Goal: Transaction & Acquisition: Purchase product/service

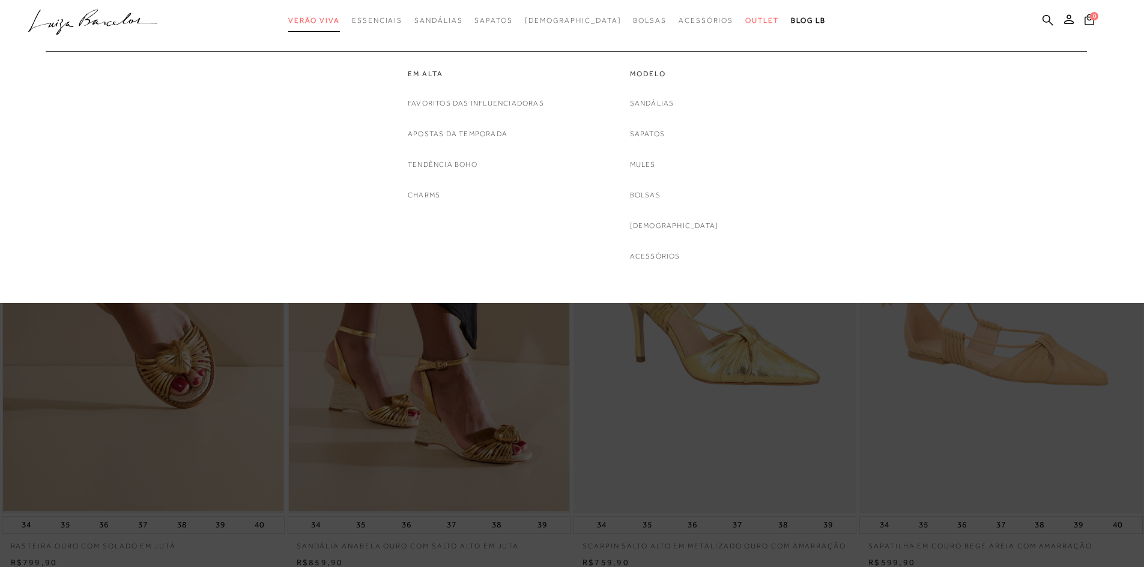
click at [340, 16] on link "Verão Viva" at bounding box center [314, 21] width 52 height 22
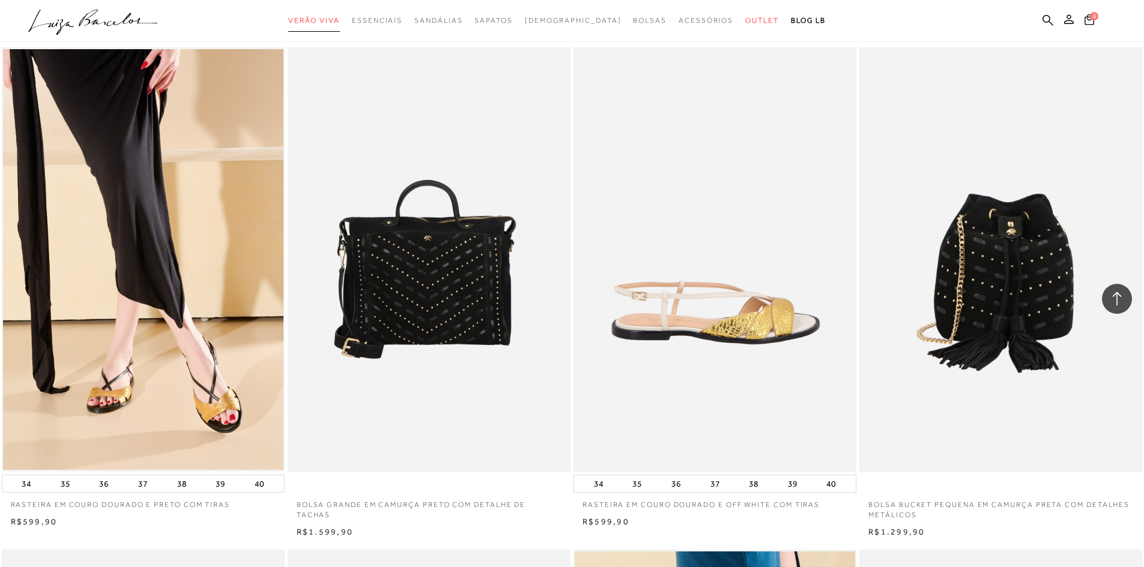
scroll to position [2102, 0]
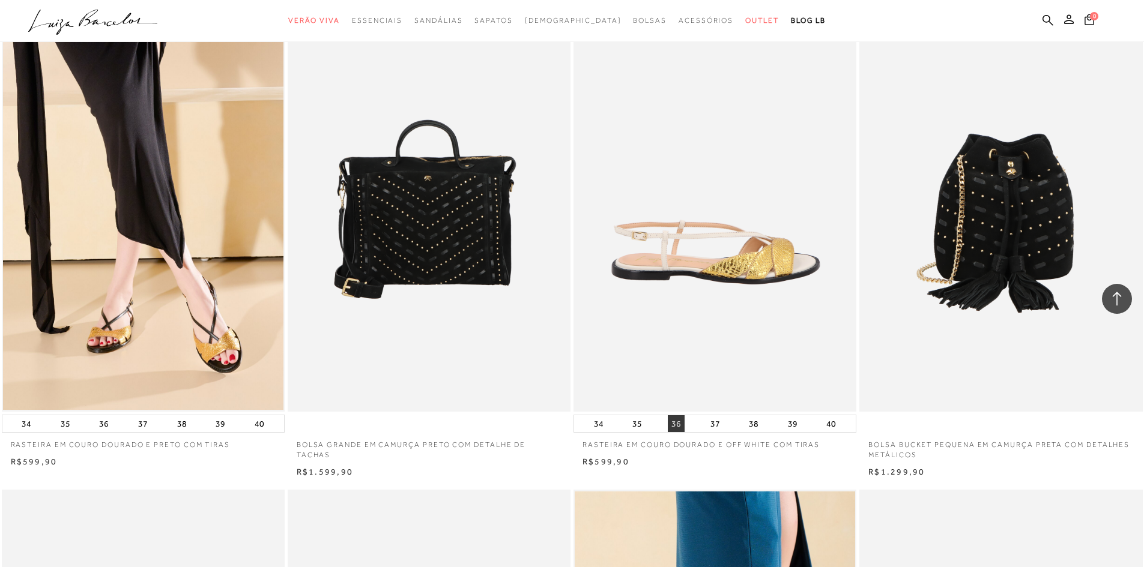
click at [674, 432] on button "36" at bounding box center [676, 424] width 17 height 17
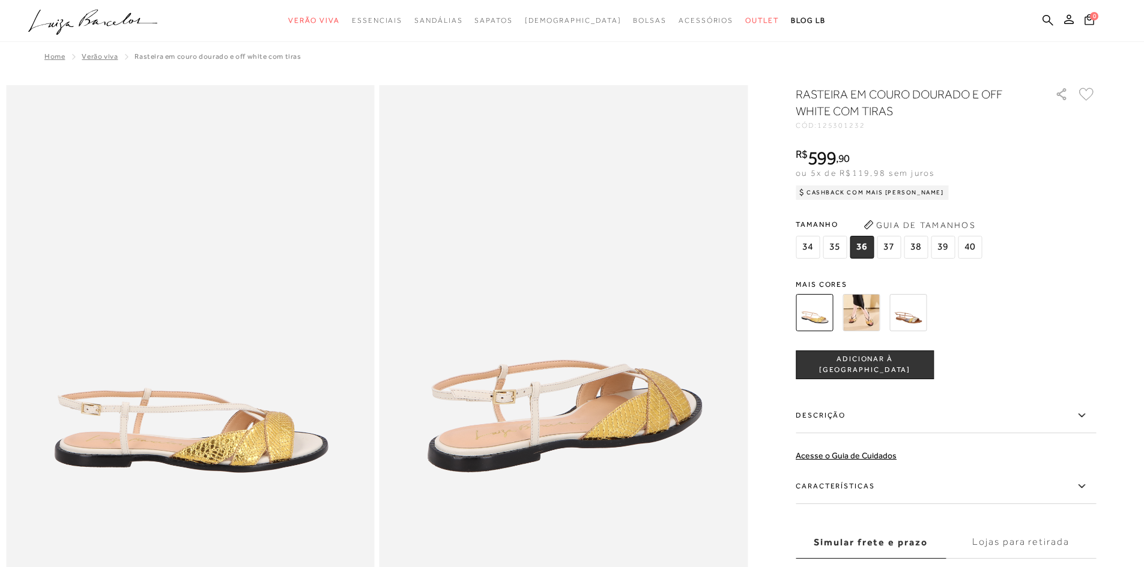
click at [835, 360] on span "ADICIONAR À [GEOGRAPHIC_DATA]" at bounding box center [864, 364] width 137 height 21
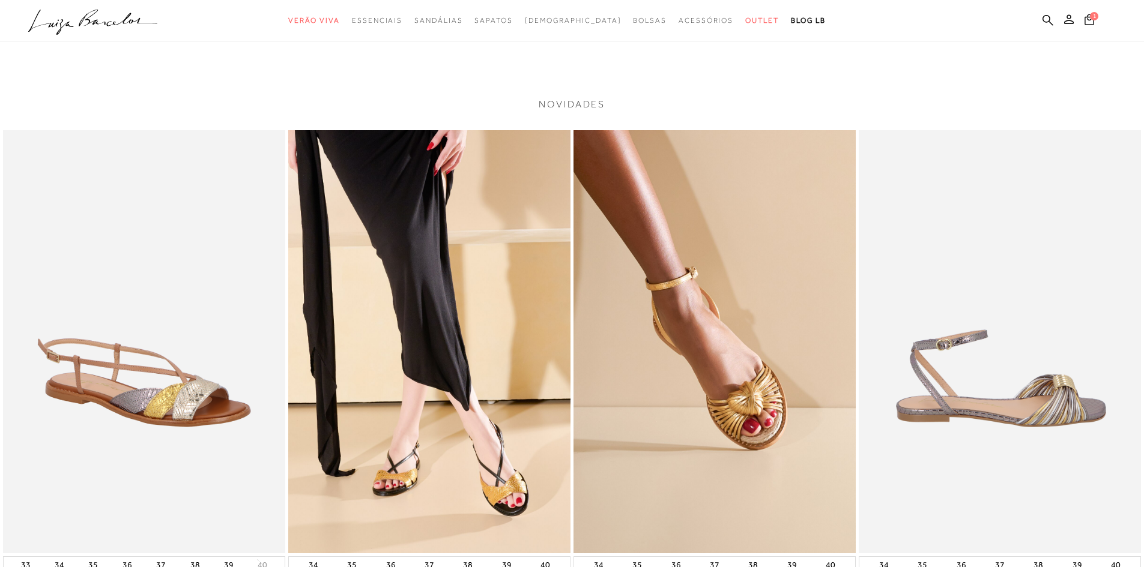
scroll to position [1441, 0]
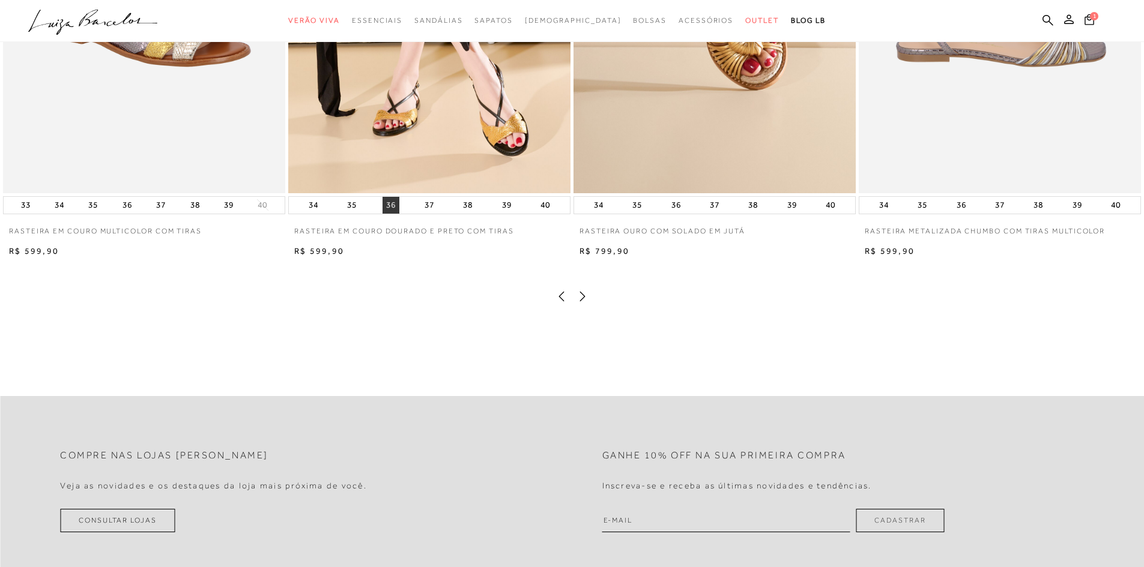
click at [384, 214] on button "36" at bounding box center [391, 205] width 17 height 17
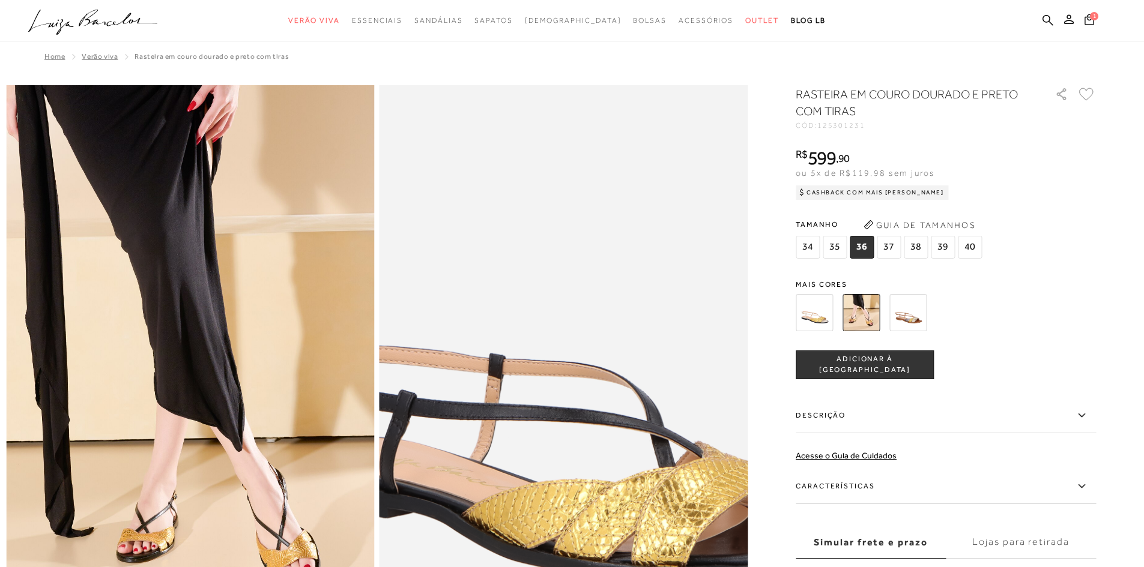
scroll to position [120, 0]
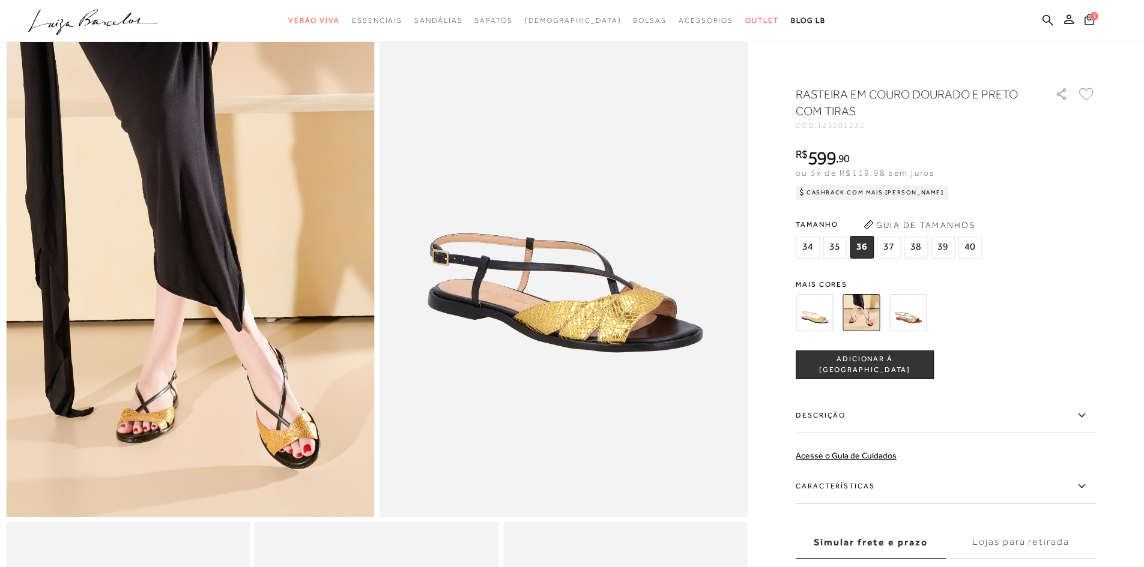
click at [888, 358] on button "ADICIONAR À [GEOGRAPHIC_DATA]" at bounding box center [865, 365] width 138 height 29
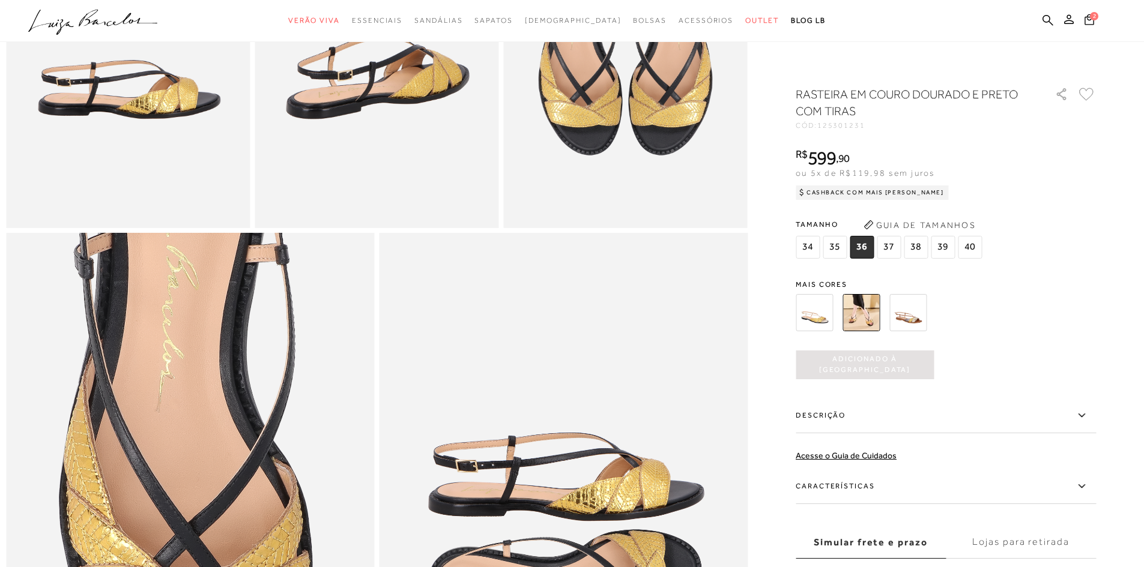
scroll to position [1141, 0]
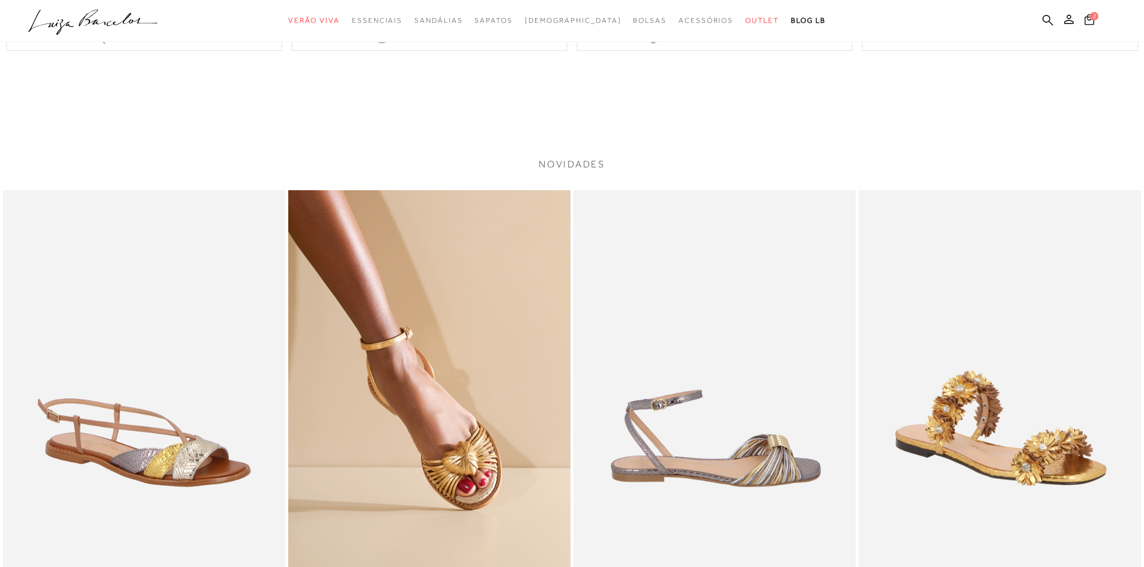
scroll to position [1201, 0]
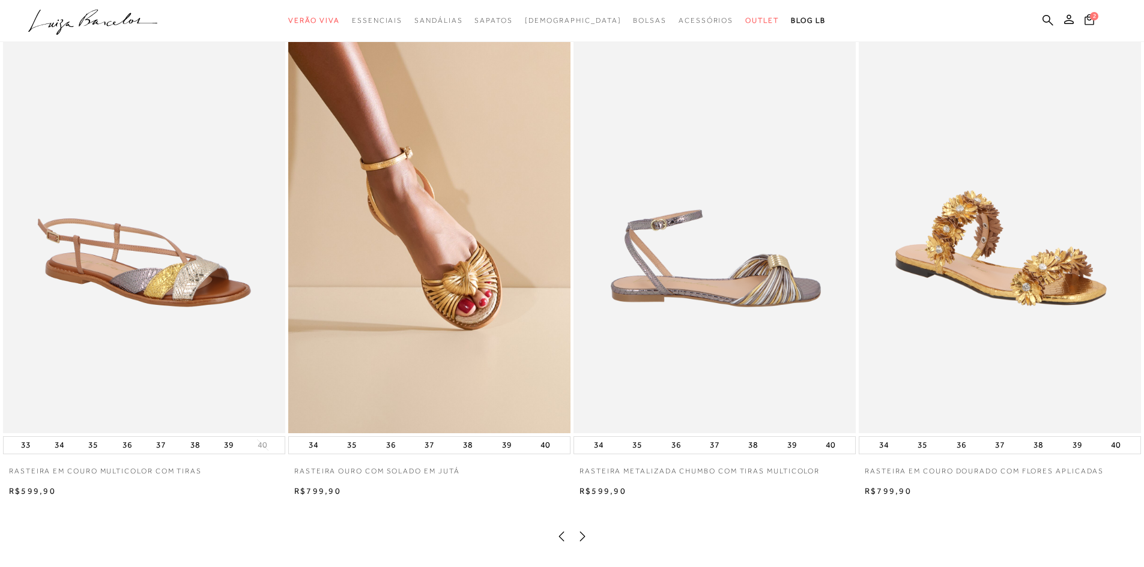
click at [192, 303] on img at bounding box center [144, 221] width 282 height 423
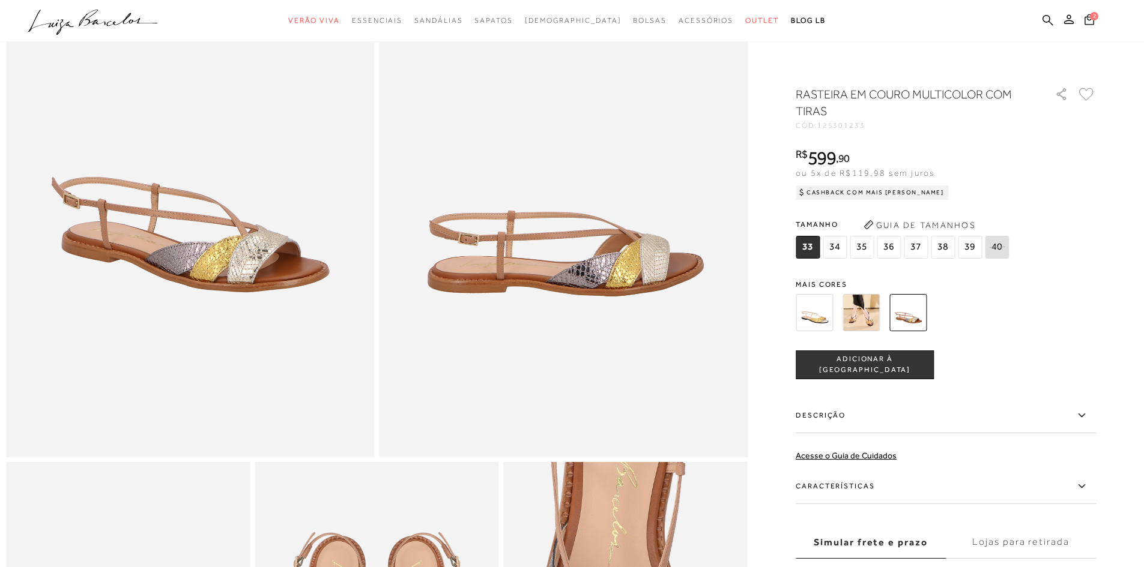
scroll to position [420, 0]
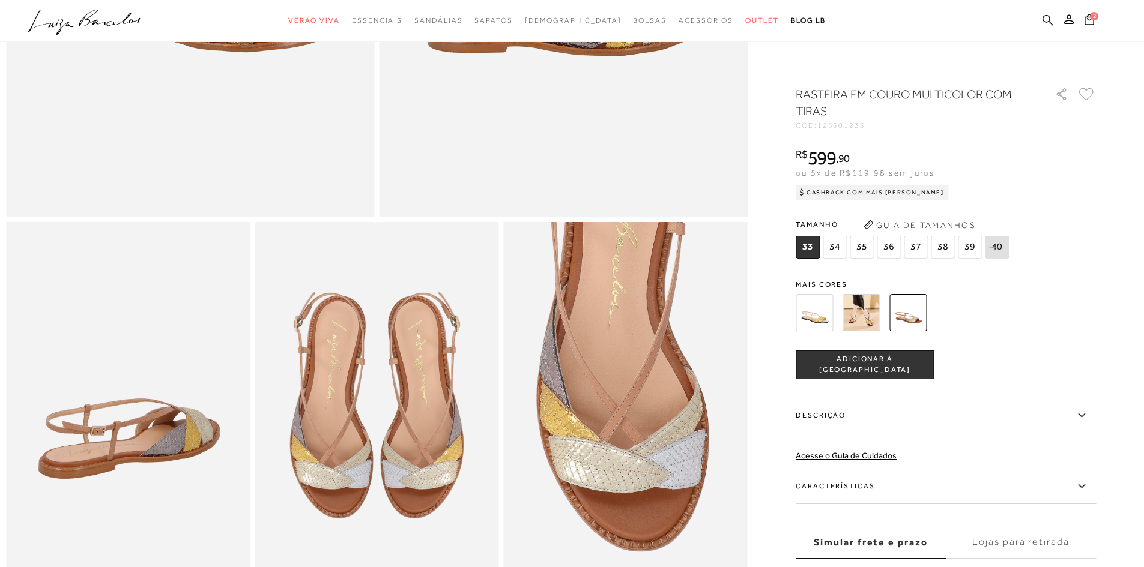
click at [894, 245] on span "36" at bounding box center [889, 247] width 24 height 23
click at [892, 365] on span "ADICIONAR À [GEOGRAPHIC_DATA]" at bounding box center [864, 364] width 137 height 21
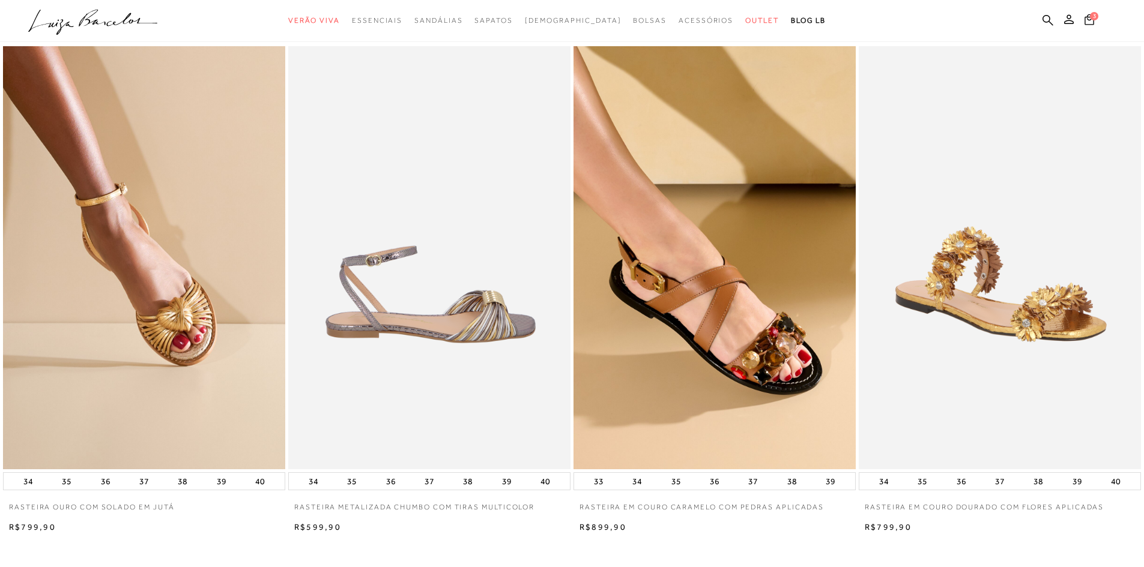
scroll to position [2402, 0]
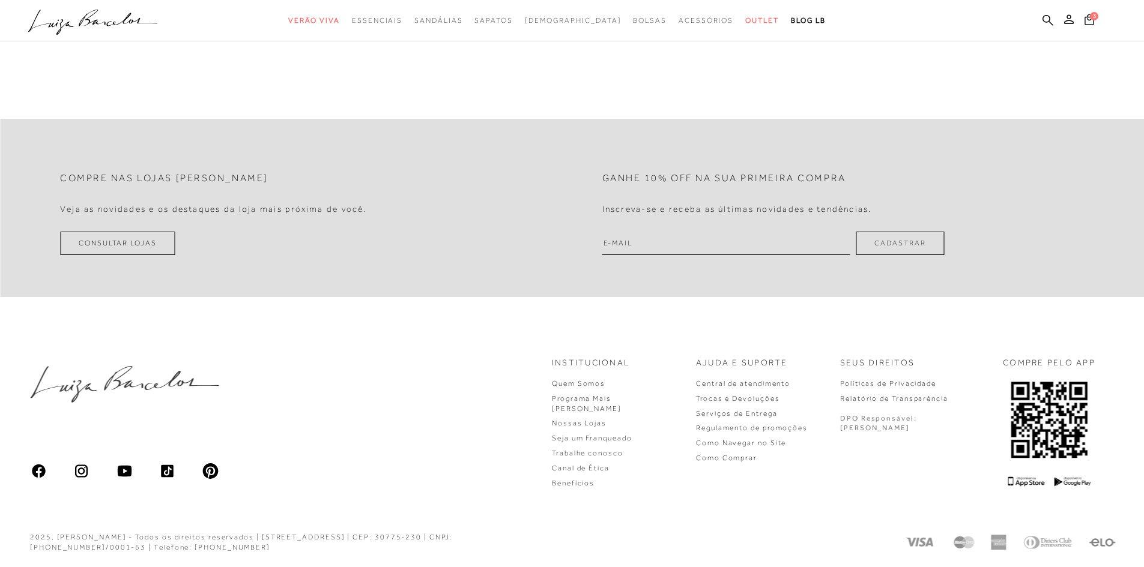
scroll to position [1429, 0]
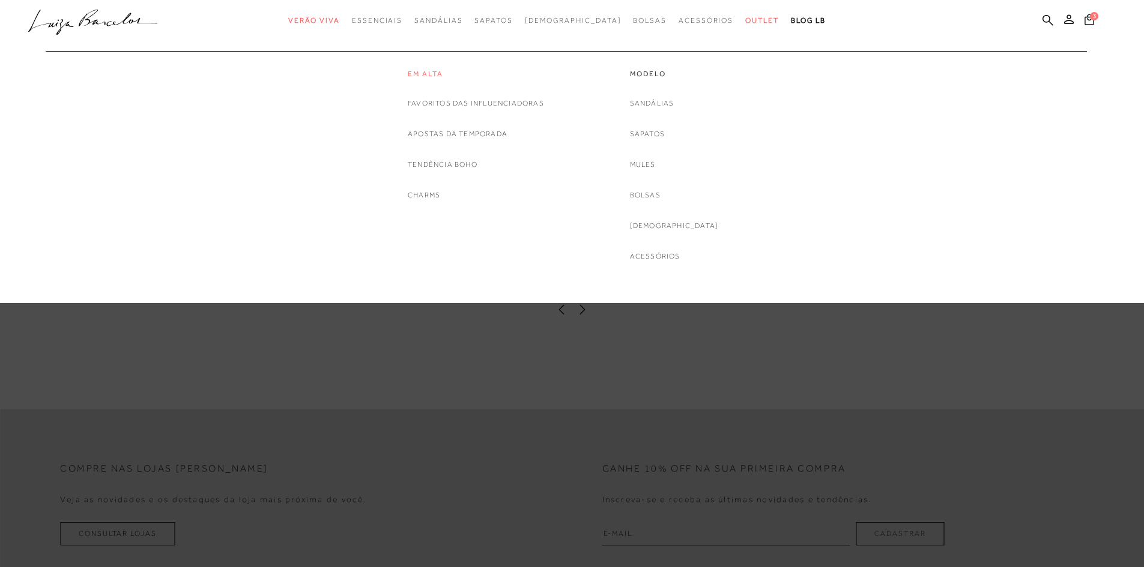
click at [422, 75] on link "Em alta" at bounding box center [476, 74] width 136 height 10
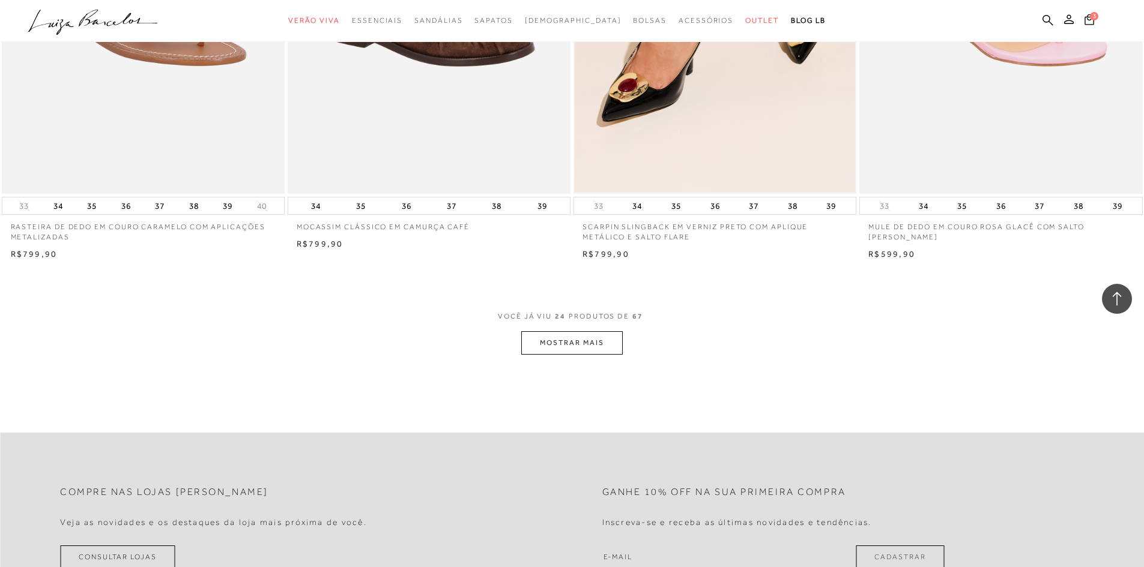
scroll to position [2942, 0]
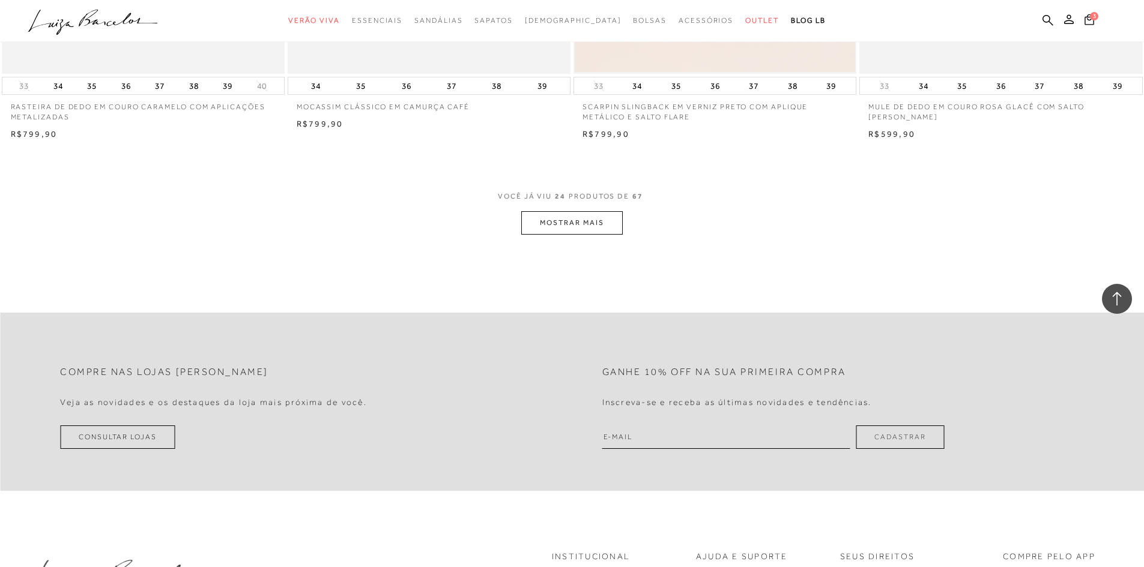
click at [617, 216] on button "MOSTRAR MAIS" at bounding box center [571, 222] width 101 height 23
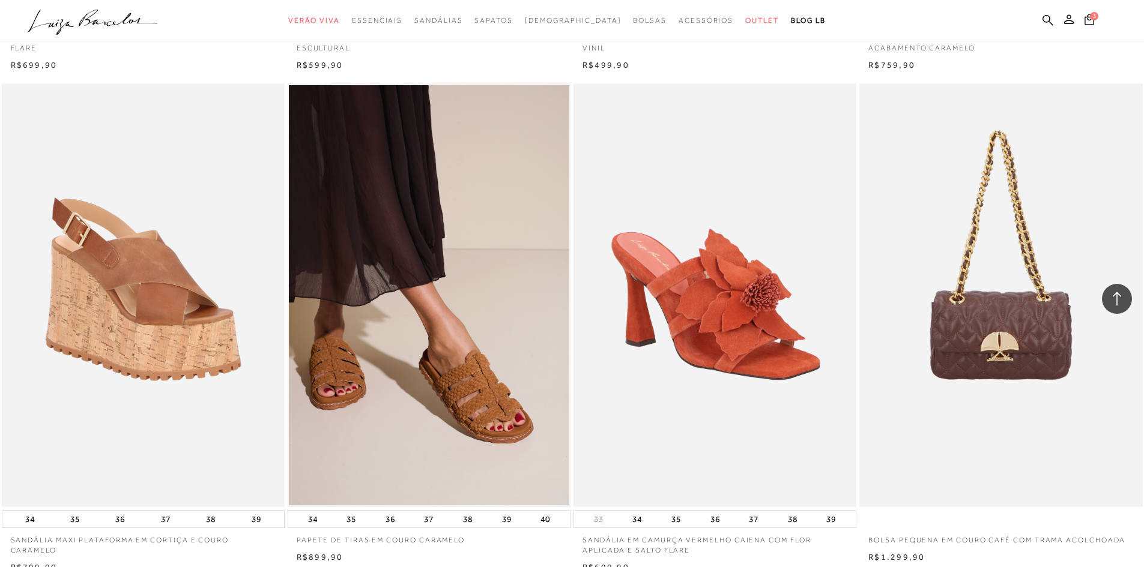
scroll to position [5705, 0]
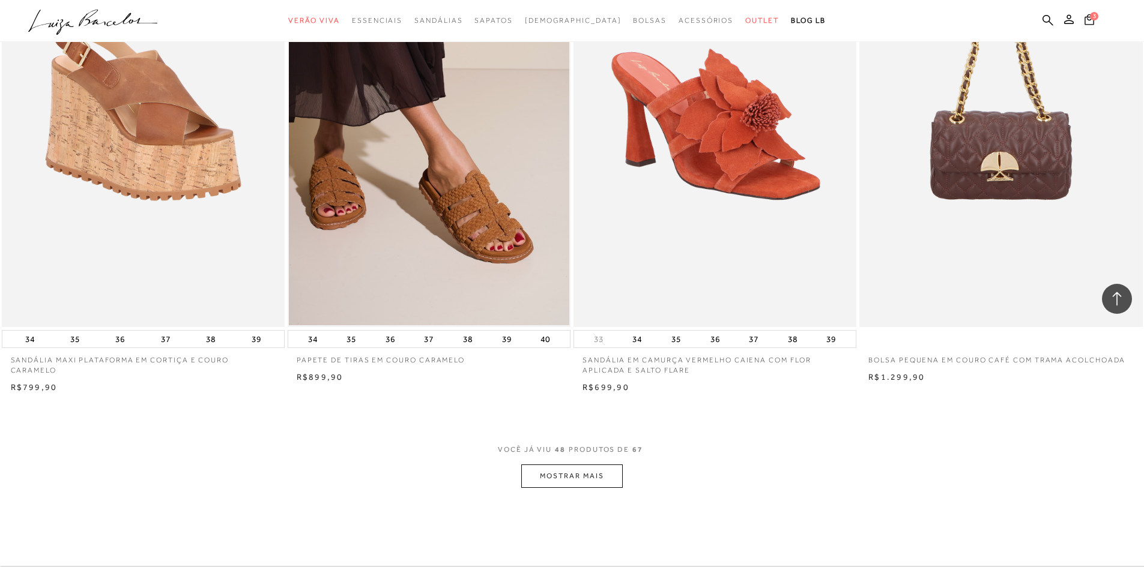
click at [571, 465] on button "MOSTRAR MAIS" at bounding box center [571, 476] width 101 height 23
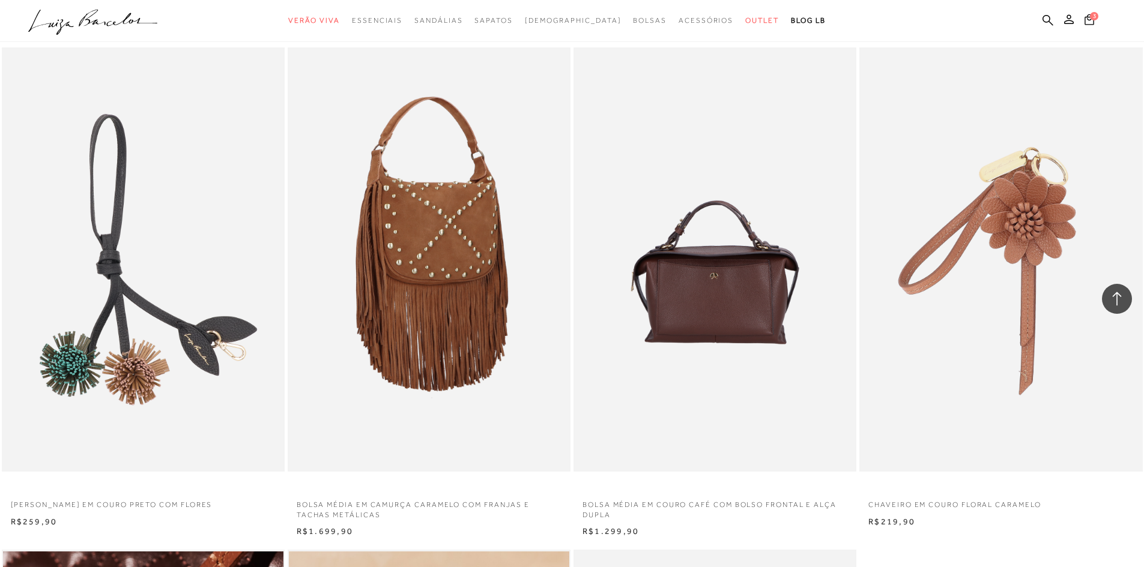
scroll to position [7151, 0]
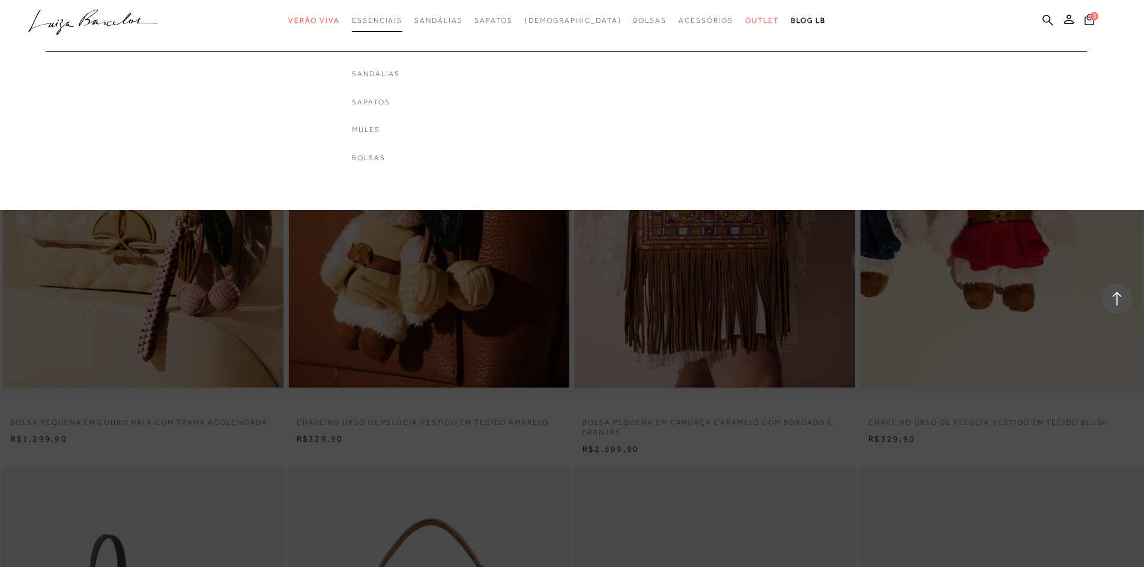
click at [402, 17] on span "Essenciais" at bounding box center [377, 20] width 50 height 8
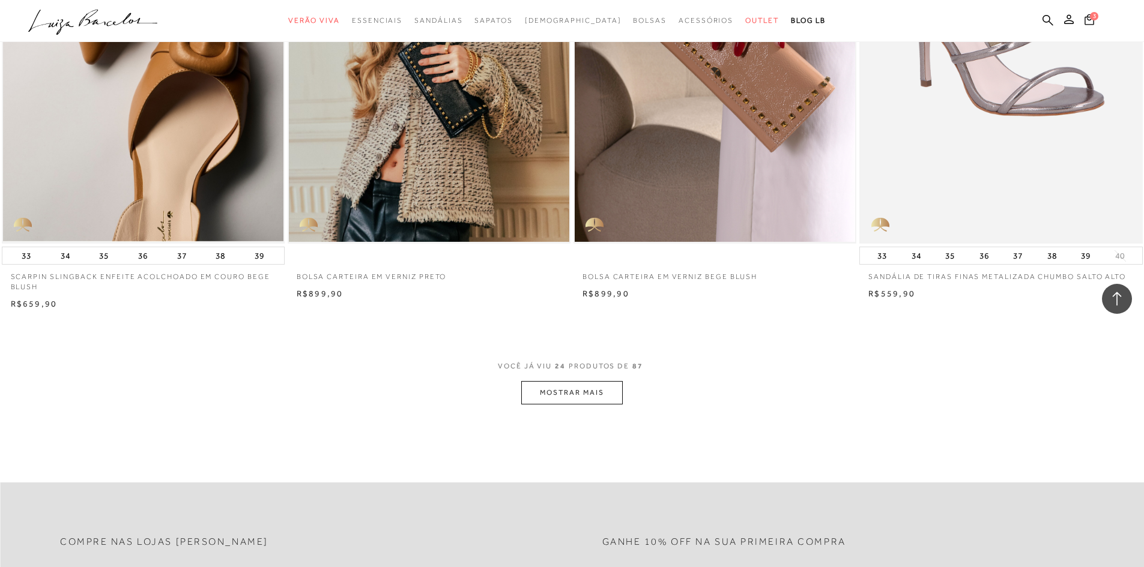
scroll to position [2822, 0]
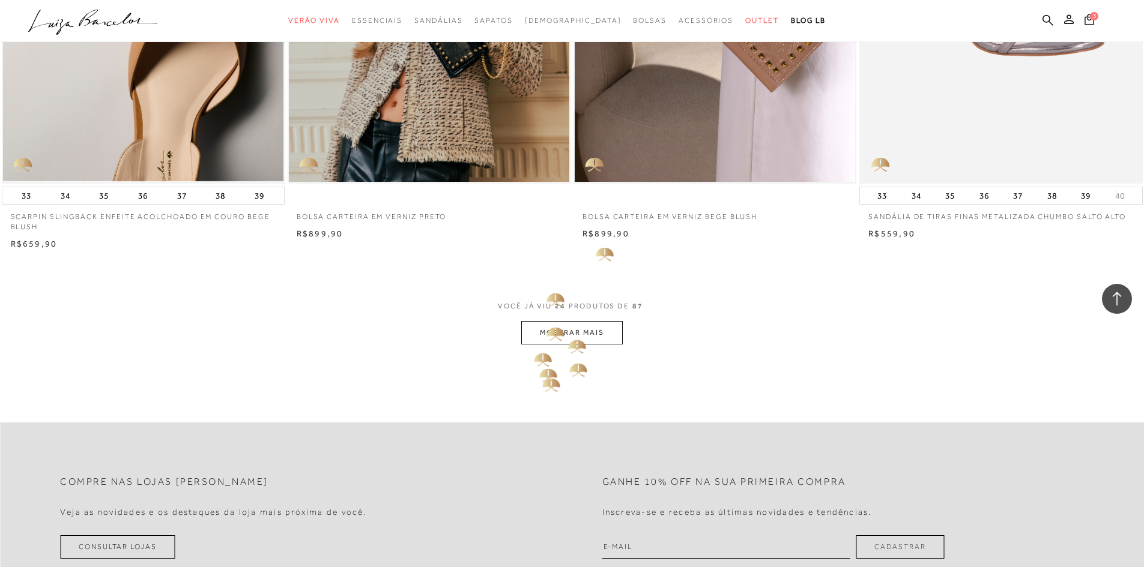
click at [573, 336] on button "MOSTRAR MAIS" at bounding box center [571, 332] width 101 height 23
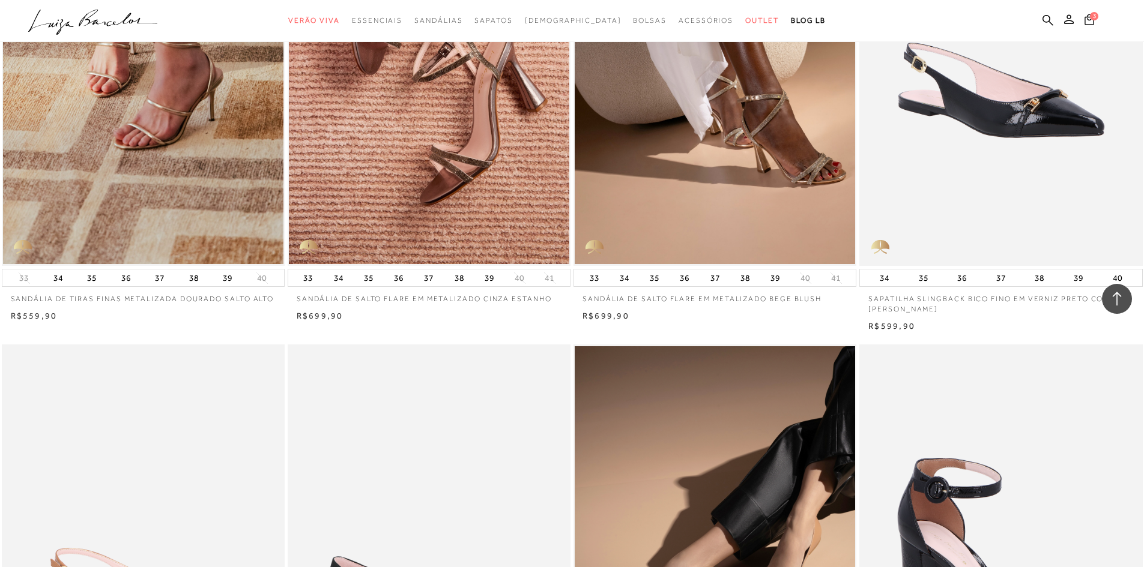
scroll to position [3543, 0]
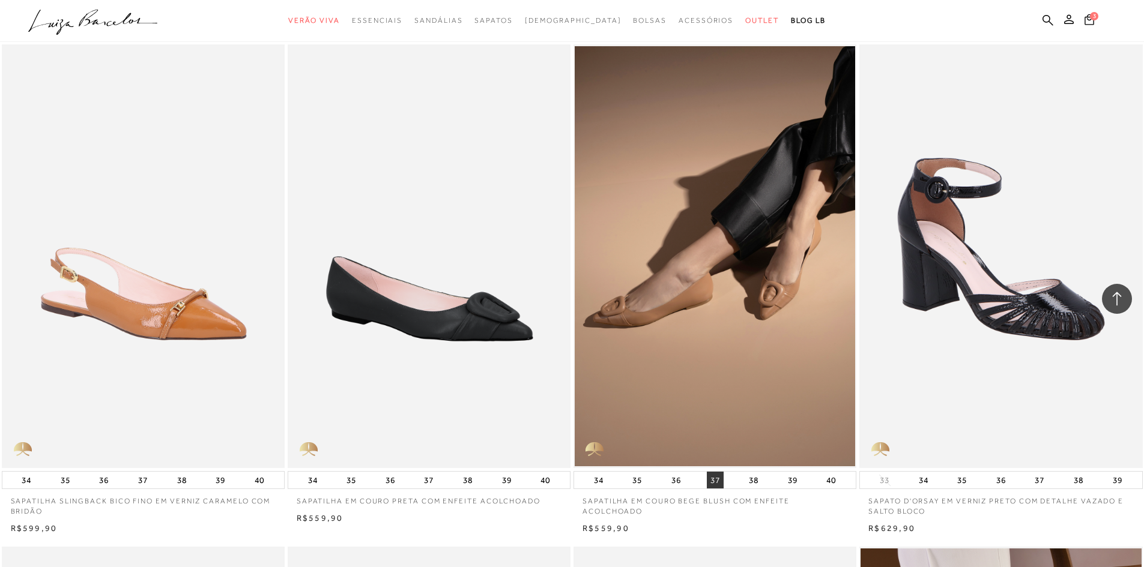
click at [713, 477] on button "37" at bounding box center [715, 480] width 17 height 17
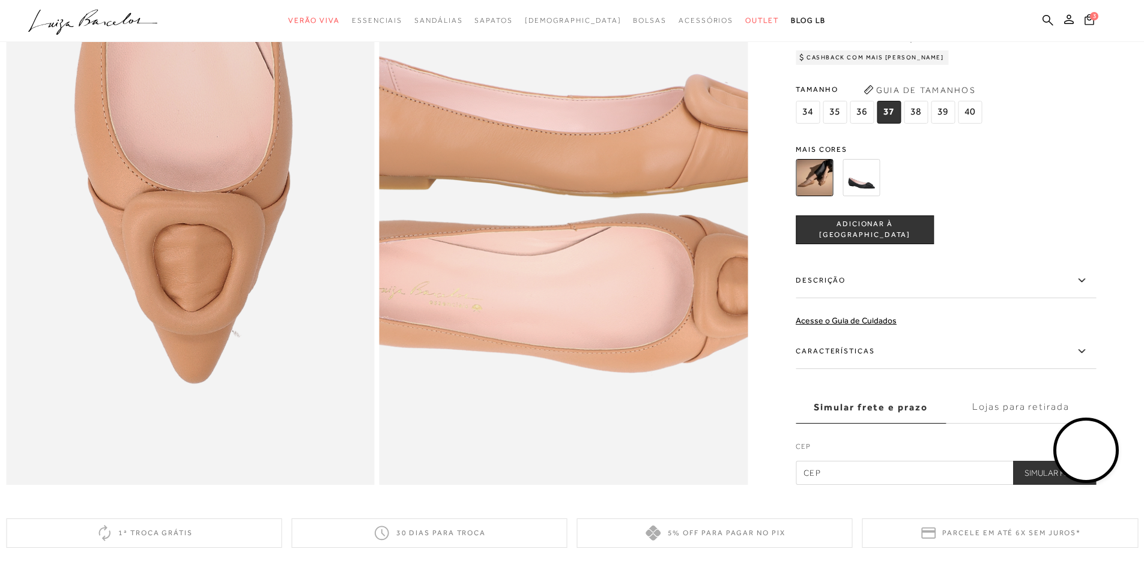
scroll to position [1141, 0]
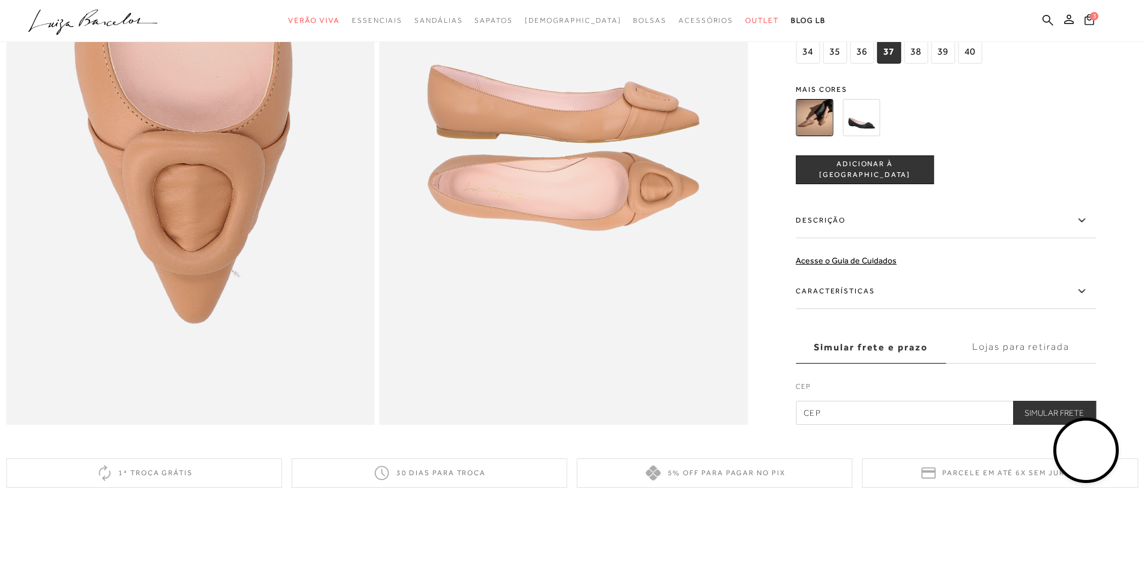
click at [845, 181] on span "ADICIONAR À [GEOGRAPHIC_DATA]" at bounding box center [864, 170] width 137 height 21
click at [858, 124] on img at bounding box center [860, 117] width 37 height 37
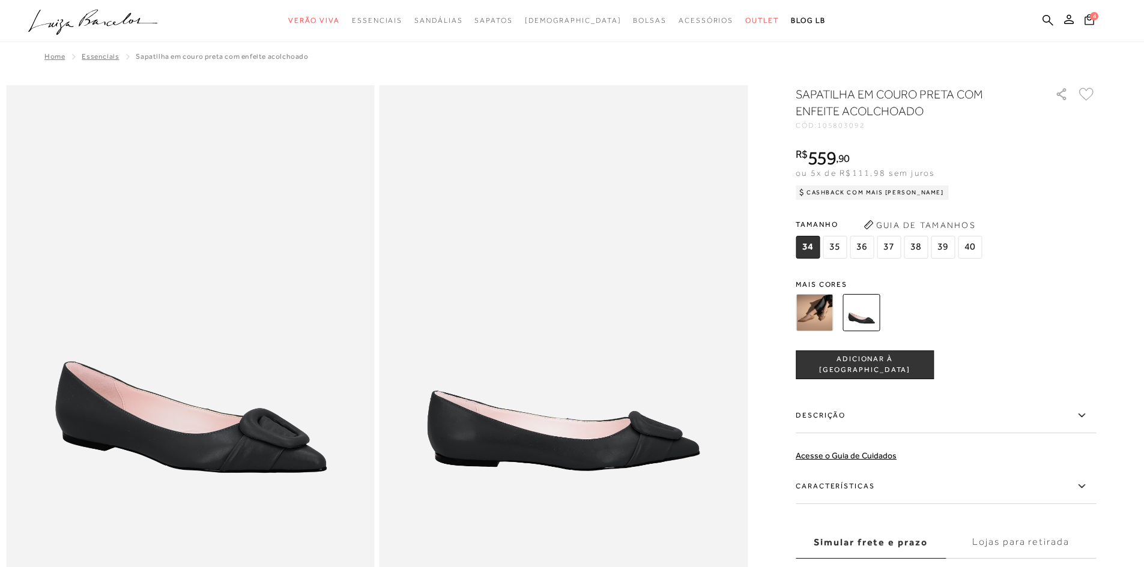
click at [894, 249] on span "37" at bounding box center [889, 247] width 24 height 23
click at [877, 365] on span "ADICIONAR À [GEOGRAPHIC_DATA]" at bounding box center [864, 364] width 137 height 21
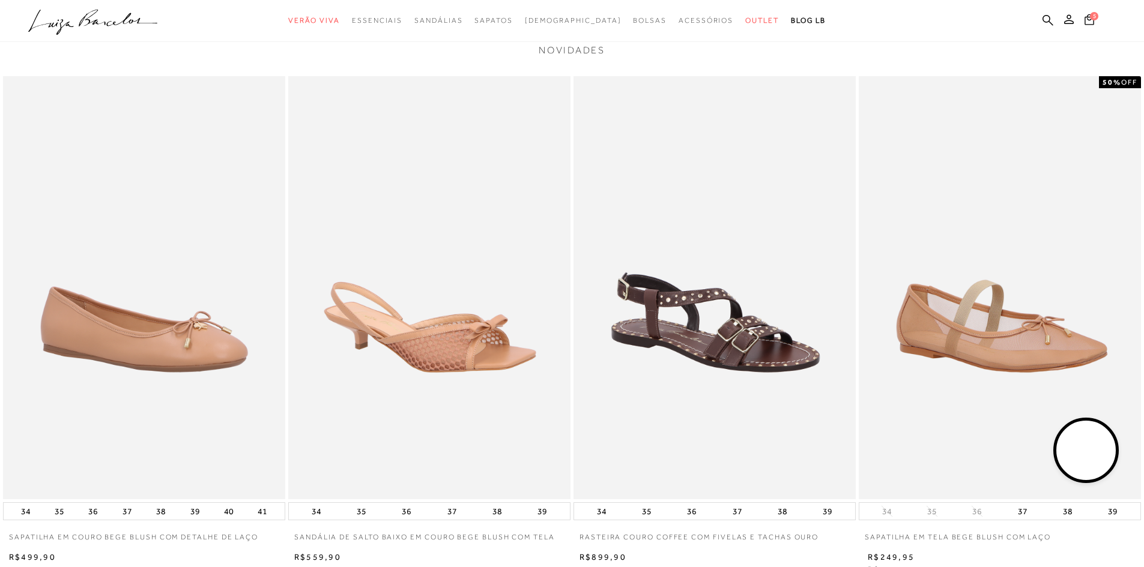
scroll to position [1752, 0]
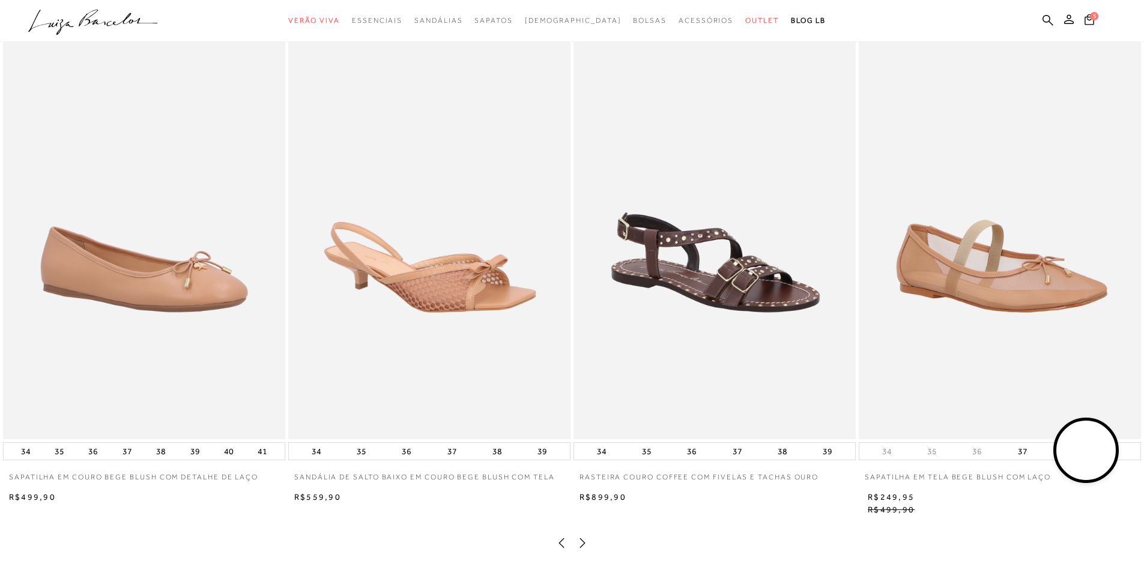
click at [466, 298] on img at bounding box center [429, 227] width 282 height 423
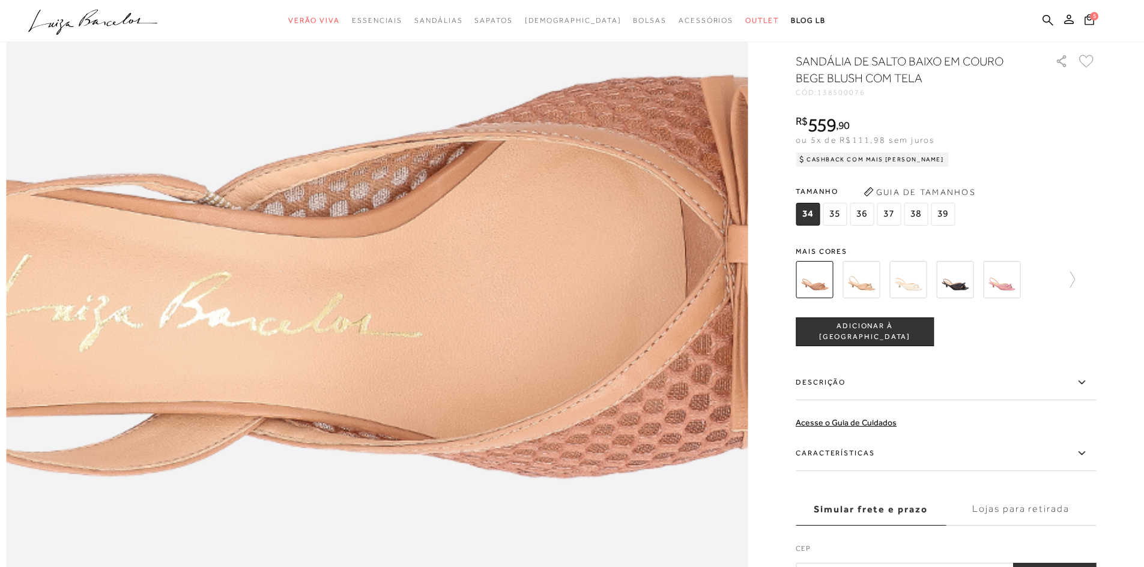
scroll to position [1478, 0]
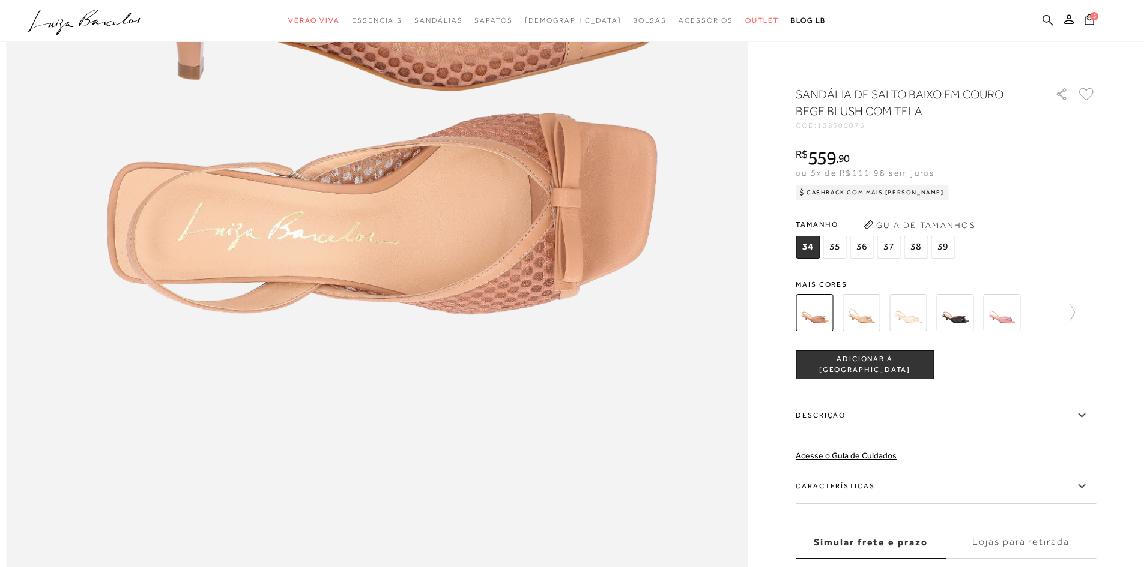
click at [867, 304] on img at bounding box center [860, 312] width 37 height 37
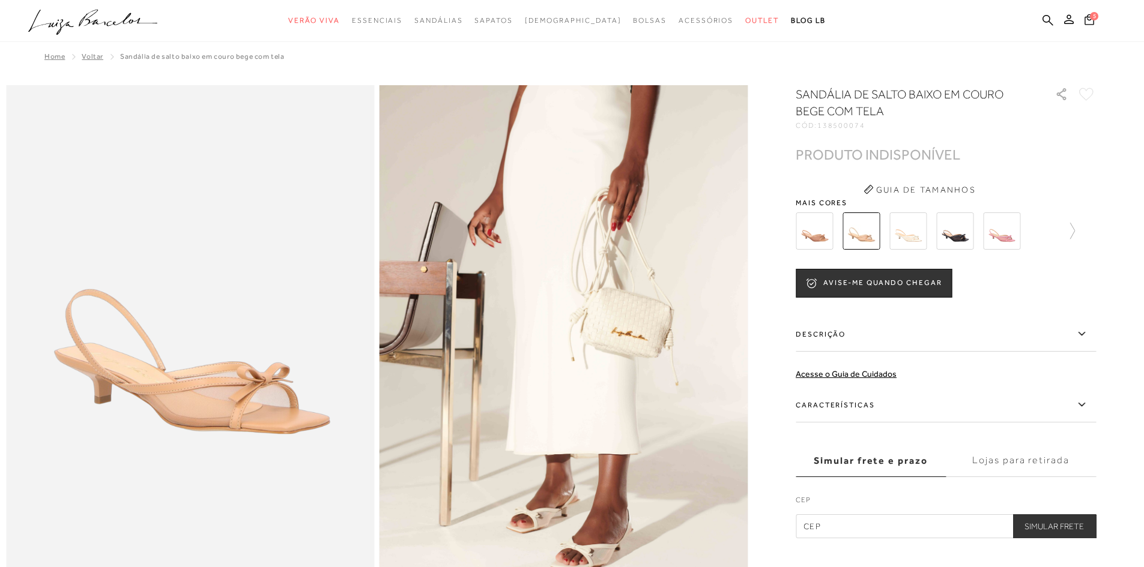
scroll to position [120, 0]
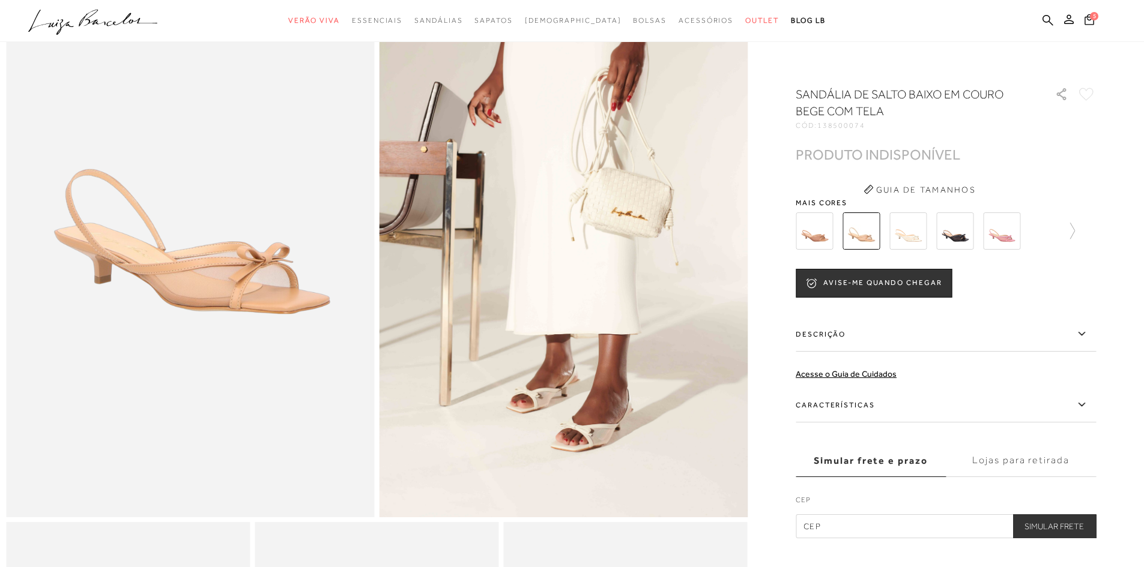
click at [922, 249] on img at bounding box center [907, 231] width 37 height 37
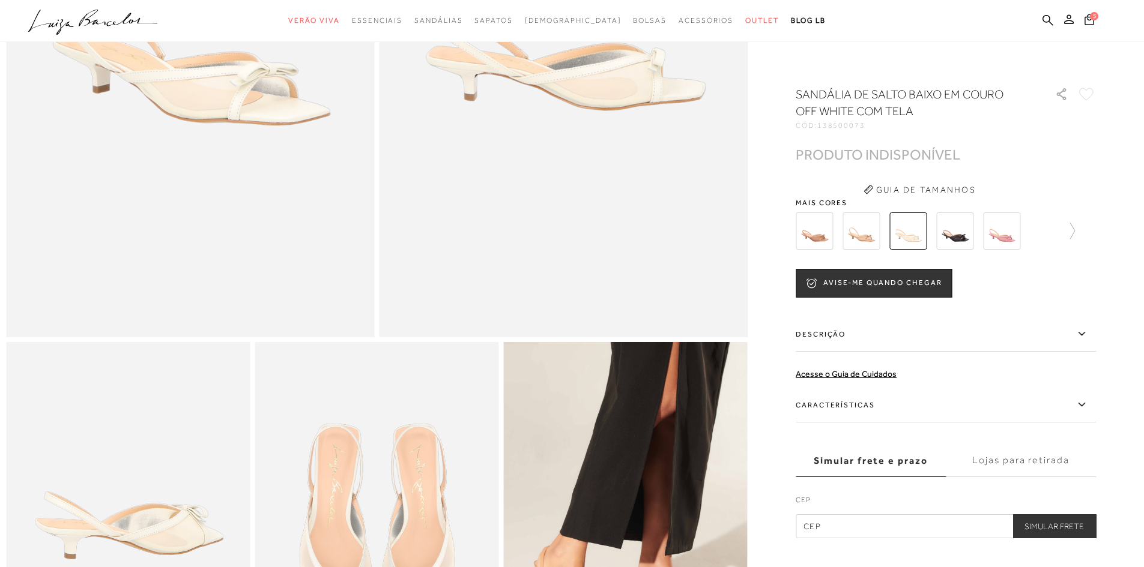
scroll to position [600, 0]
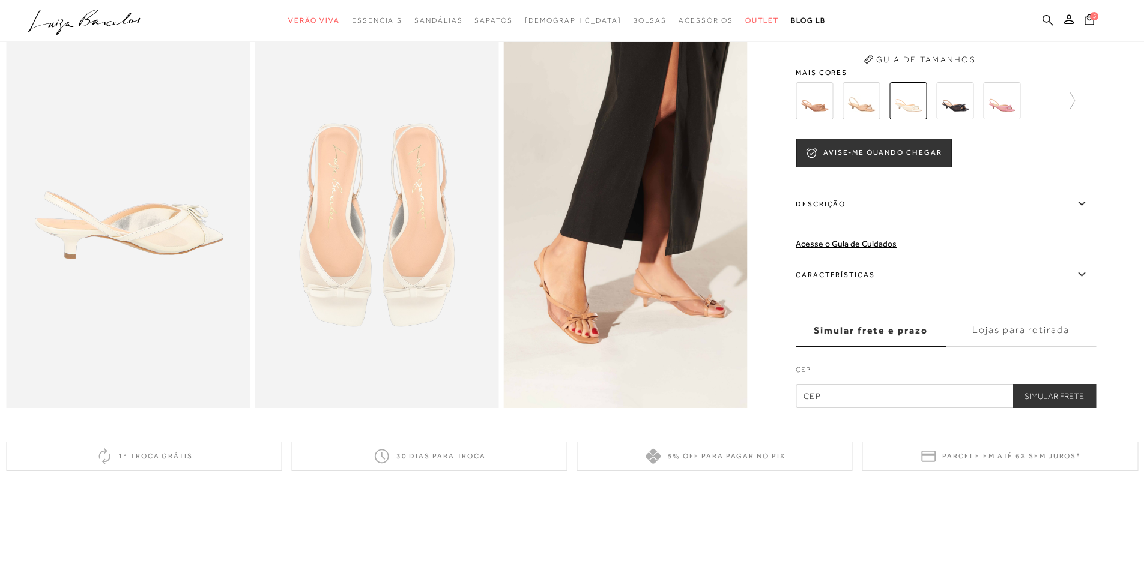
click at [955, 110] on img at bounding box center [954, 100] width 37 height 37
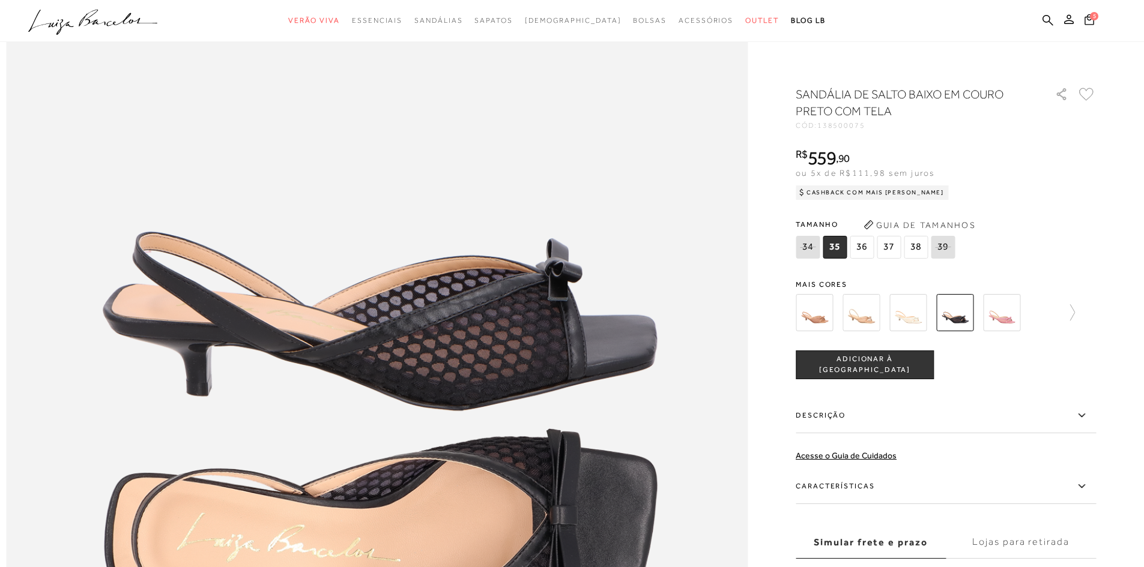
scroll to position [1381, 0]
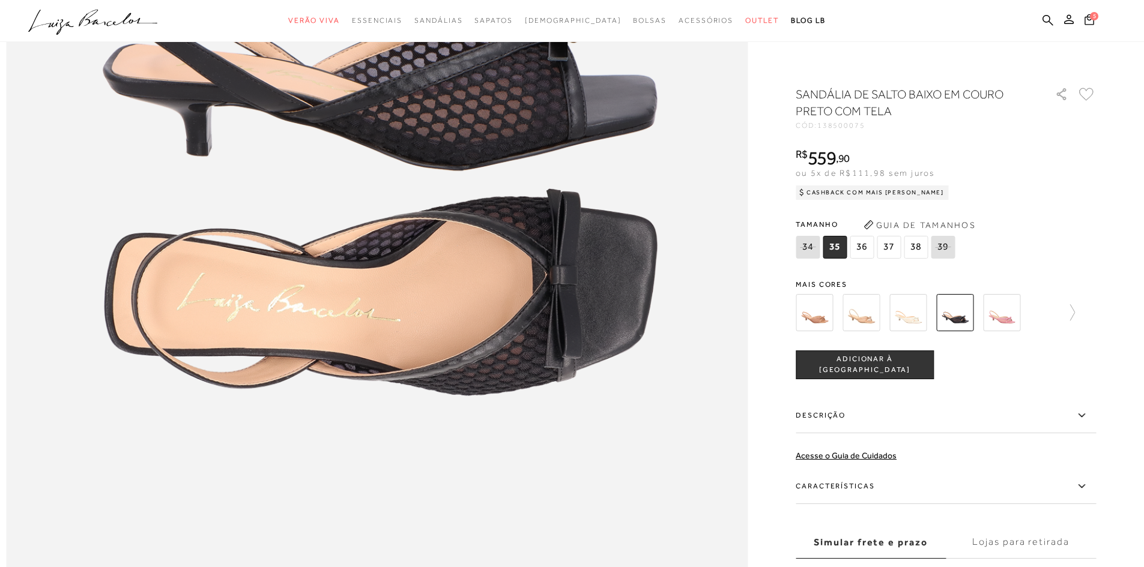
click at [1002, 300] on img at bounding box center [1001, 312] width 37 height 37
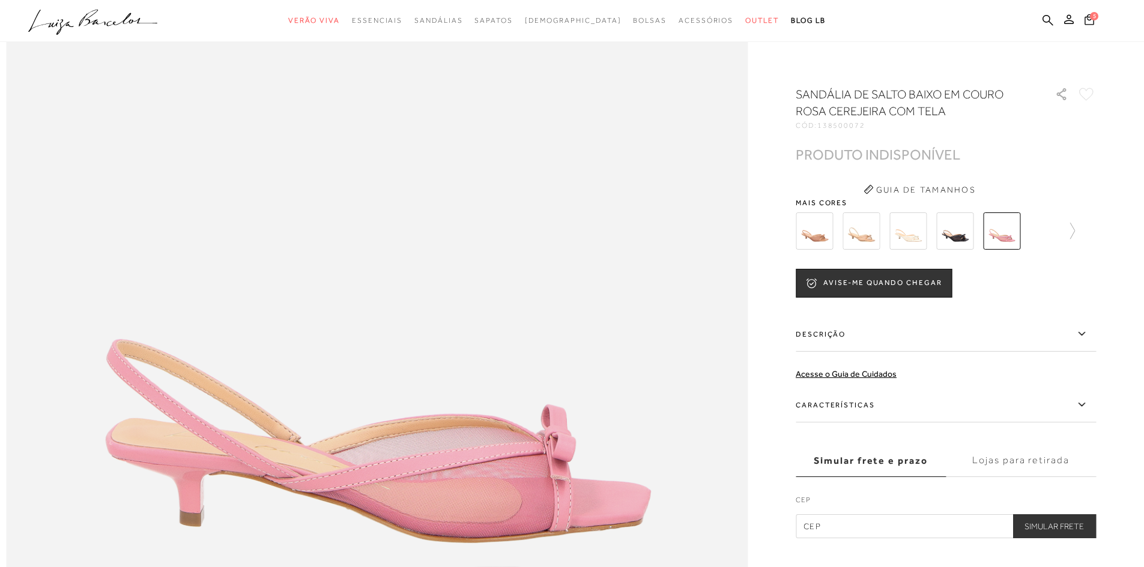
scroll to position [1261, 0]
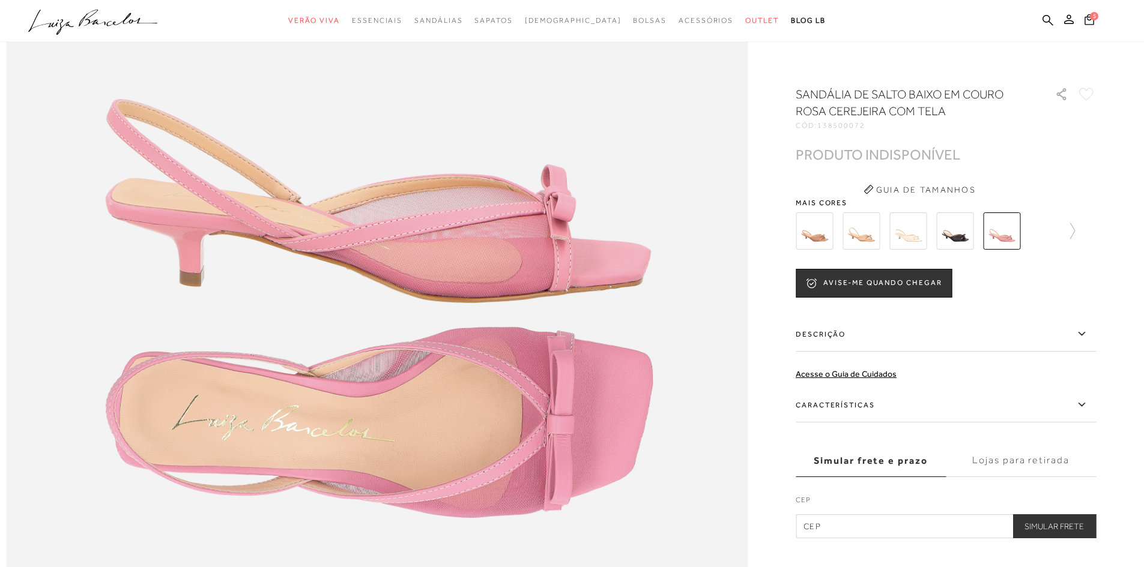
click at [826, 245] on img at bounding box center [814, 231] width 37 height 37
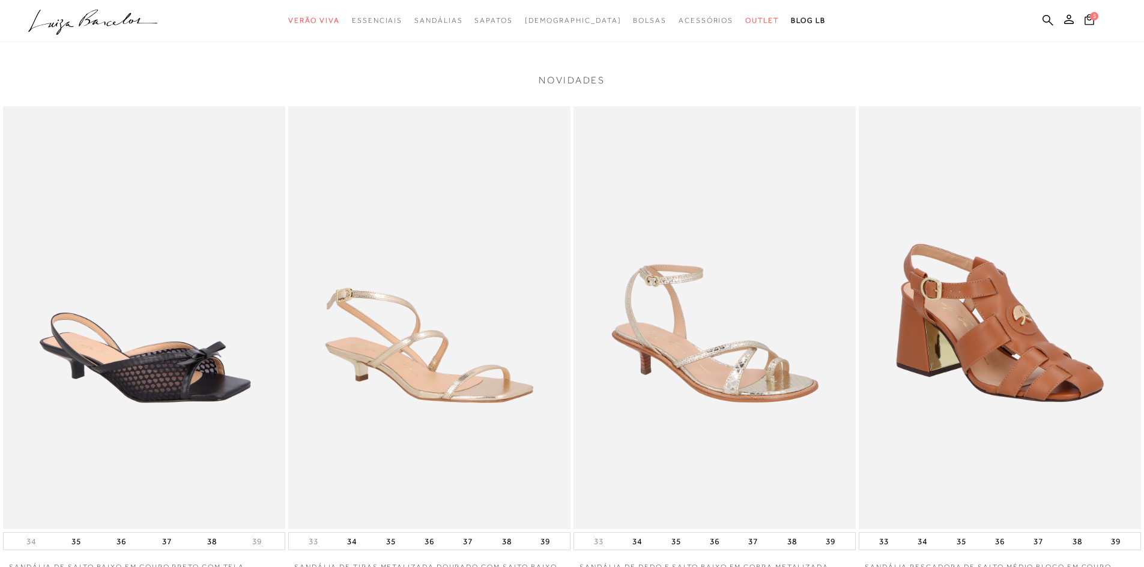
scroll to position [2462, 0]
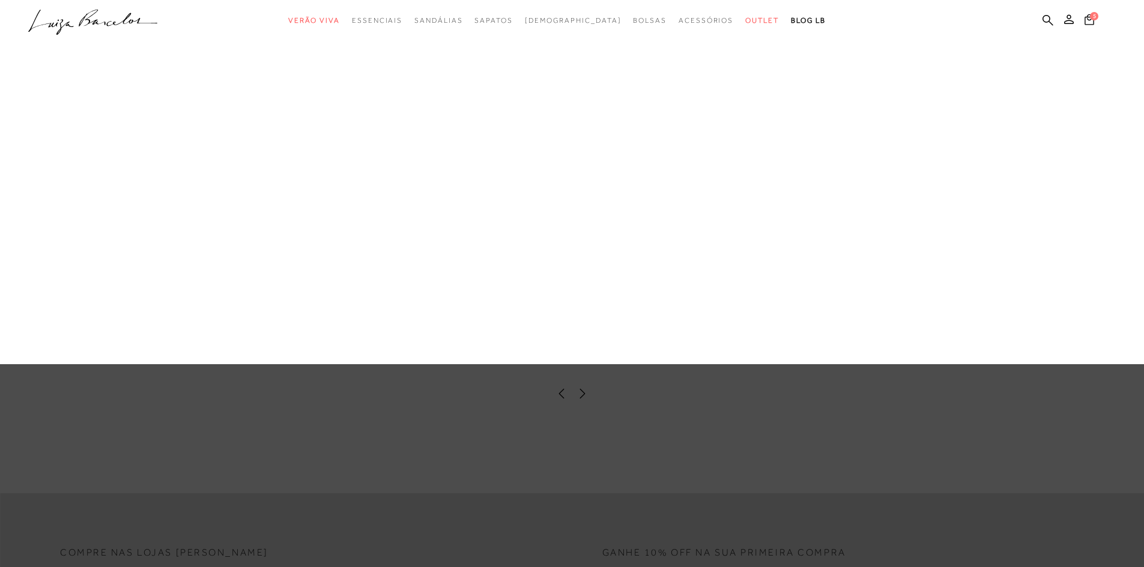
click at [0, 0] on link "Scarpin" at bounding box center [0, 0] width 0 height 0
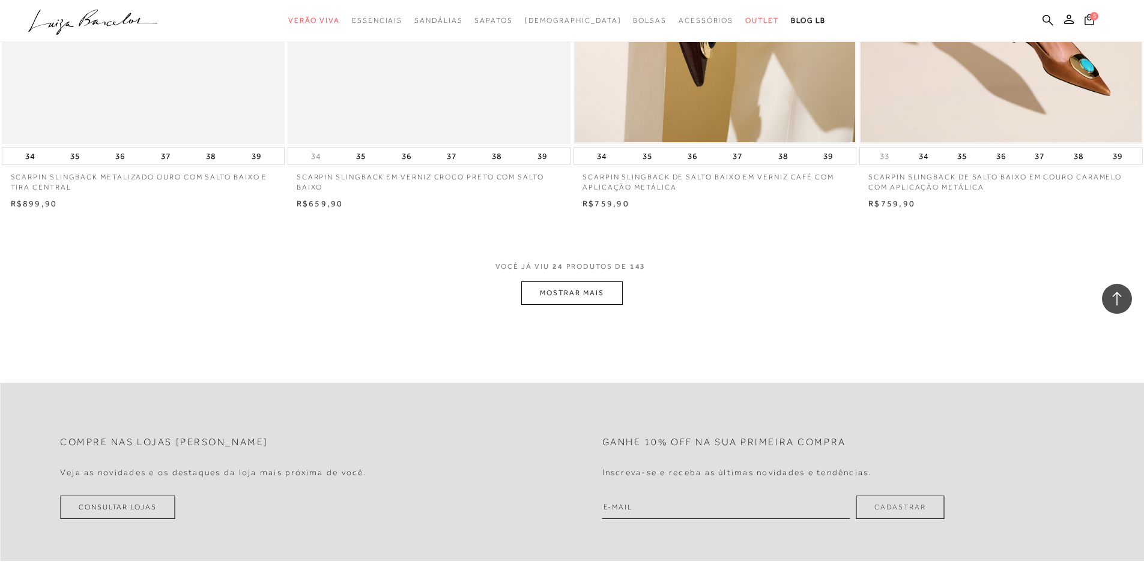
scroll to position [2822, 0]
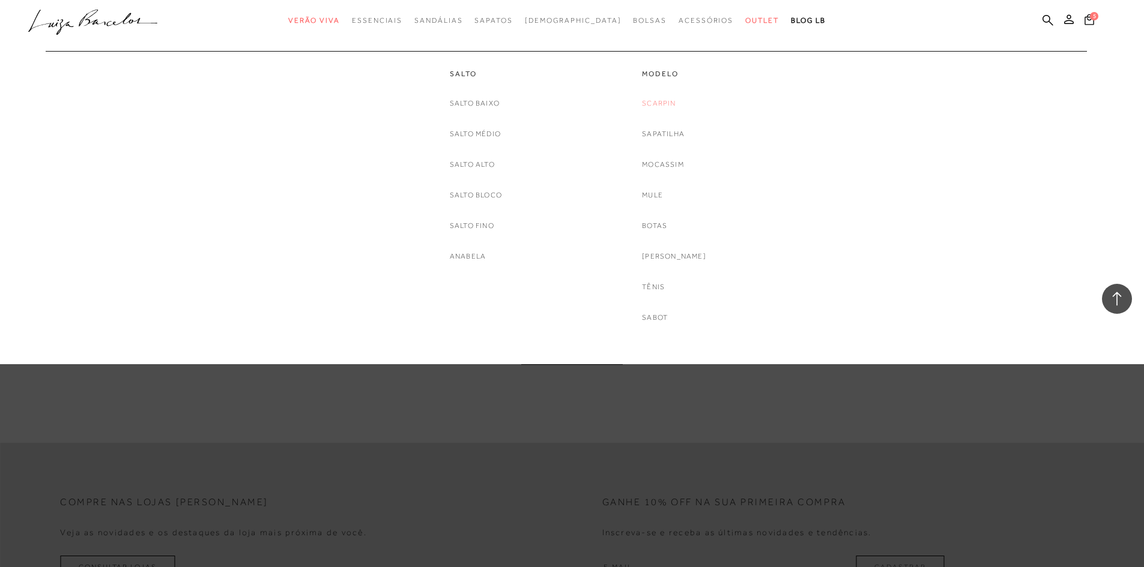
click at [675, 104] on link "Scarpin" at bounding box center [659, 103] width 34 height 13
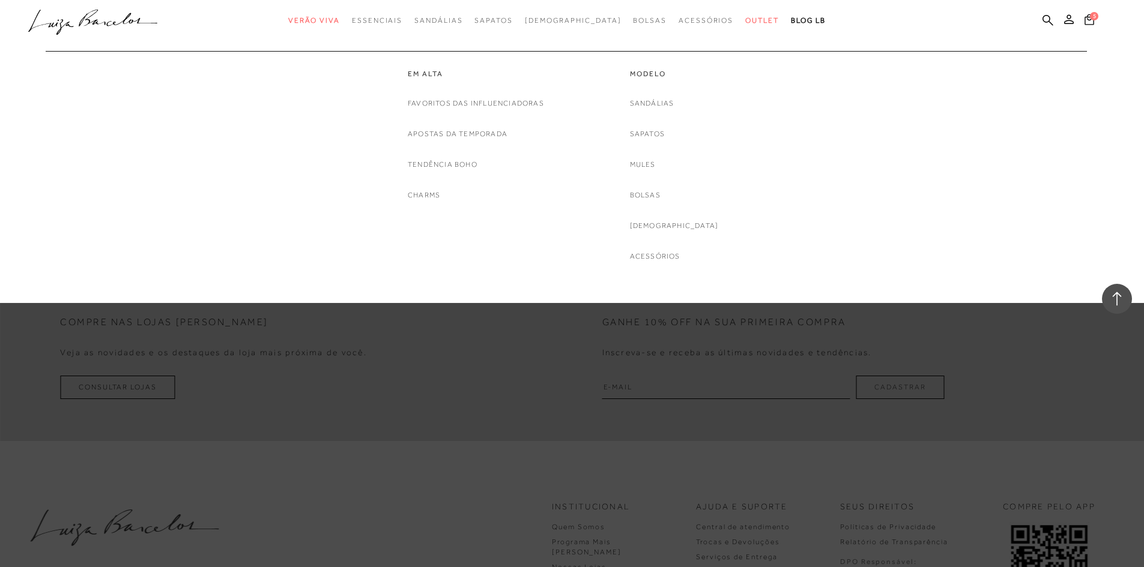
scroll to position [2762, 0]
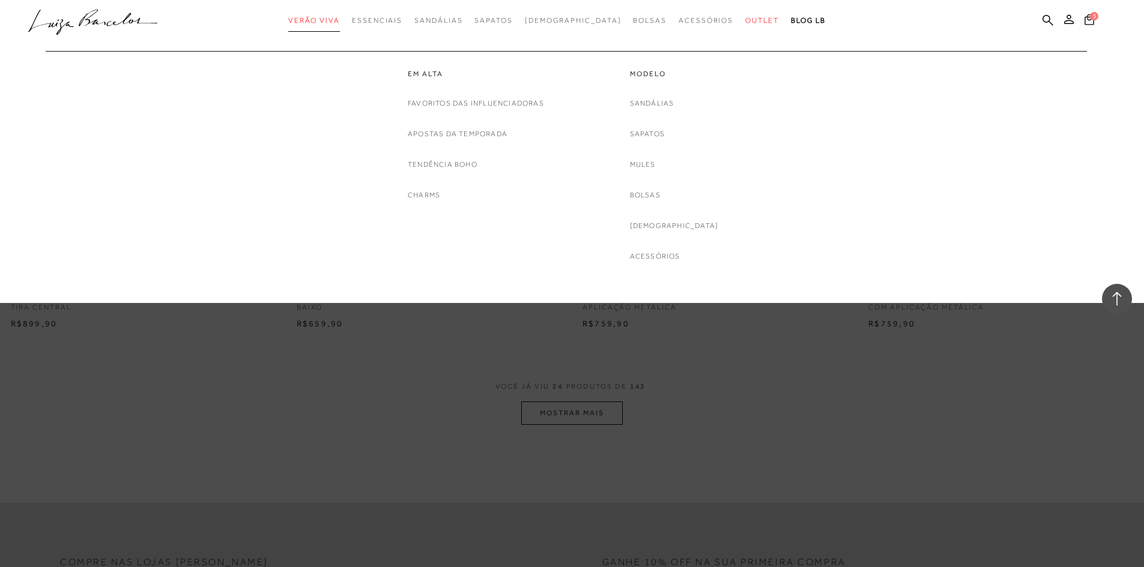
click at [340, 18] on span "Verão Viva" at bounding box center [314, 20] width 52 height 8
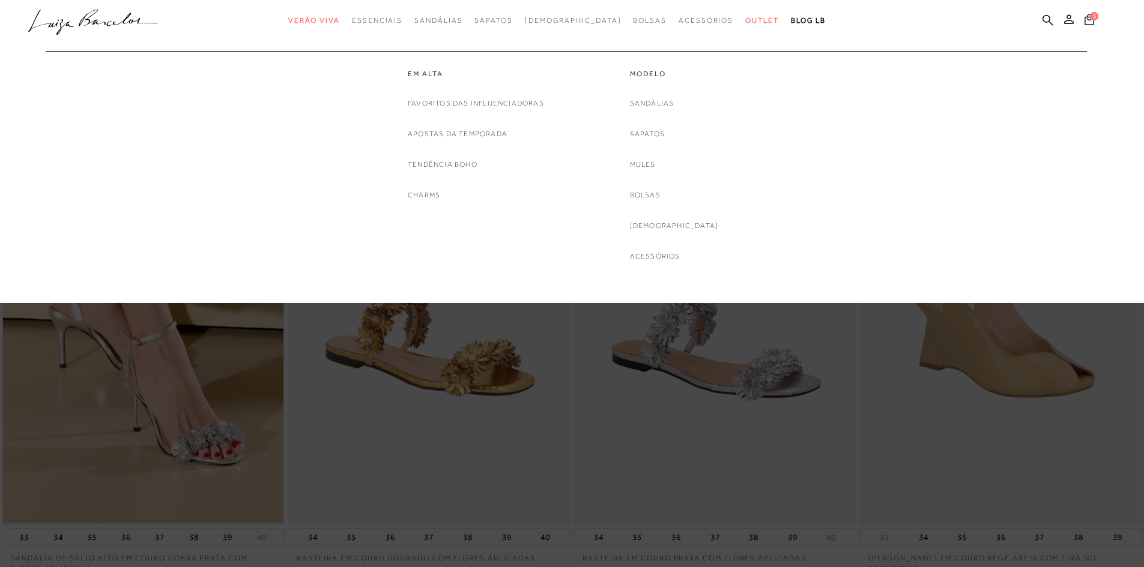
scroll to position [300, 0]
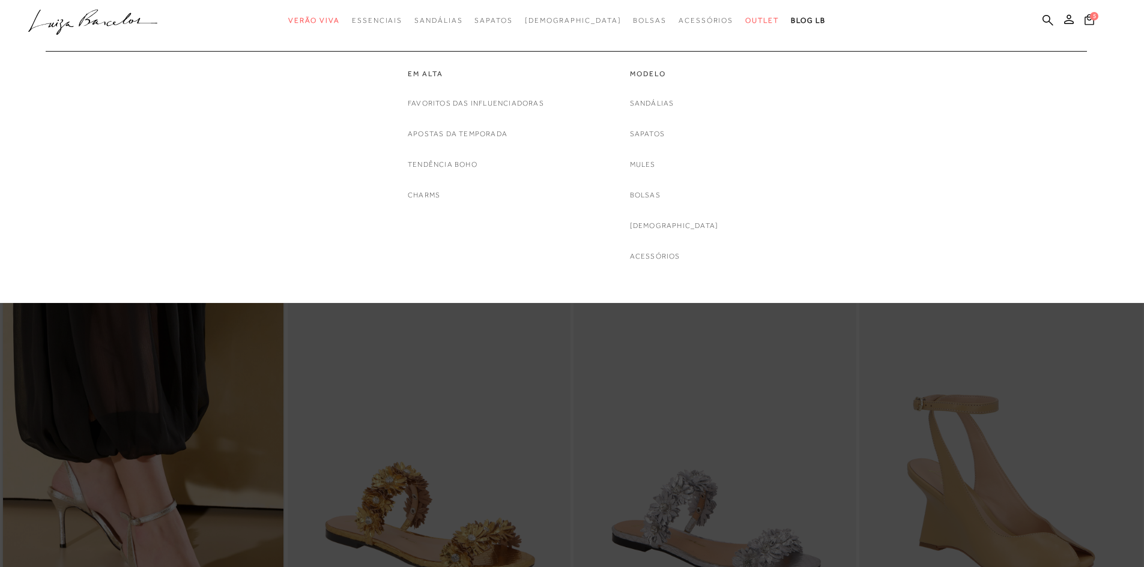
click at [273, 253] on div "Em alta Favoritos das Influenciadoras Apostas da Temporada Tendência Boho Charm…" at bounding box center [566, 157] width 1065 height 212
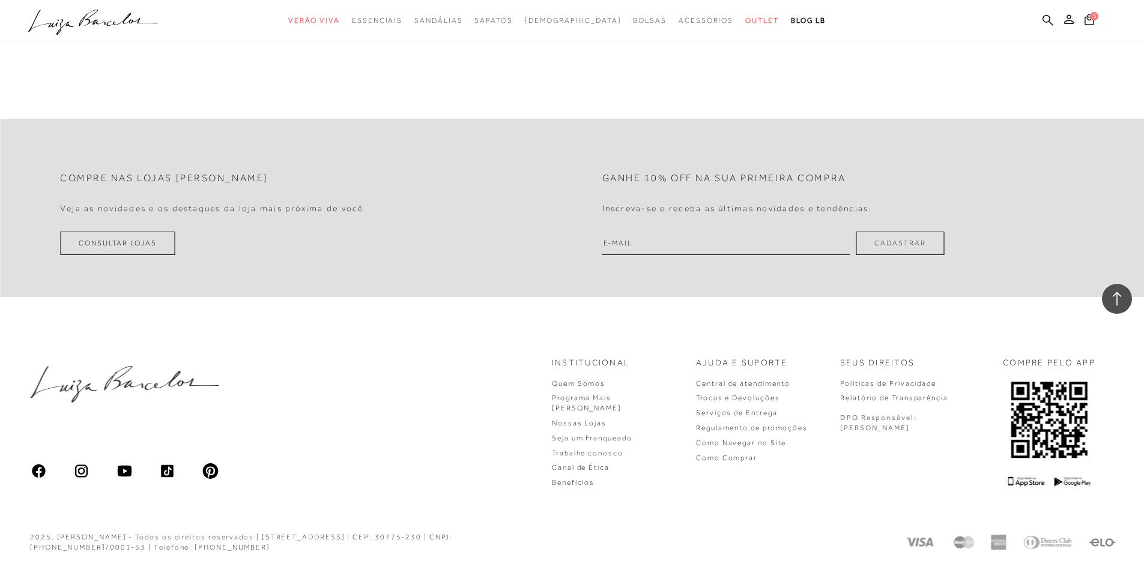
scroll to position [2785, 0]
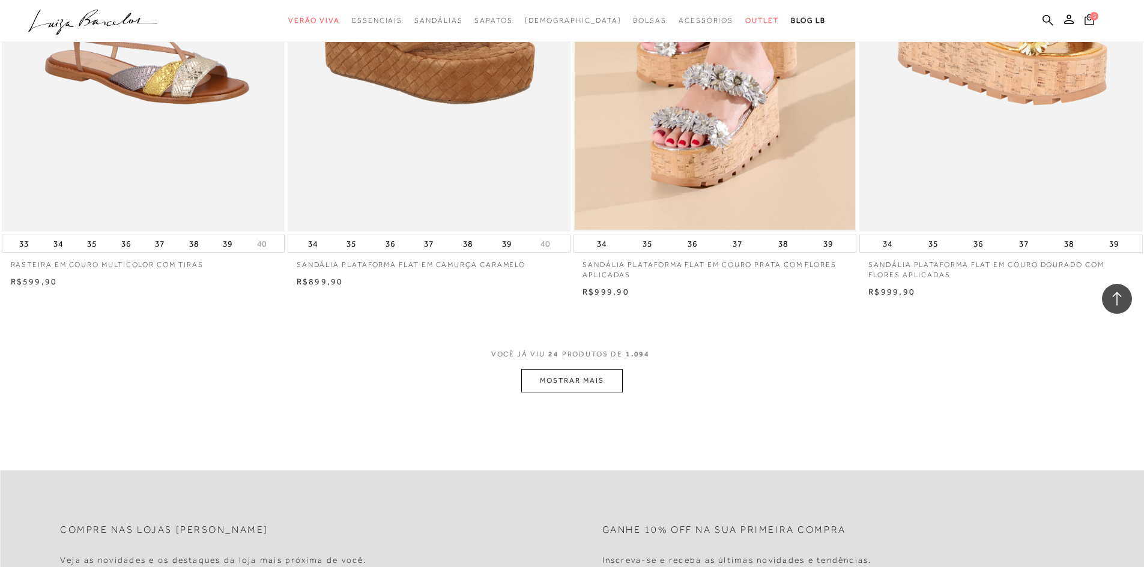
click at [549, 393] on button "MOSTRAR MAIS" at bounding box center [571, 380] width 101 height 23
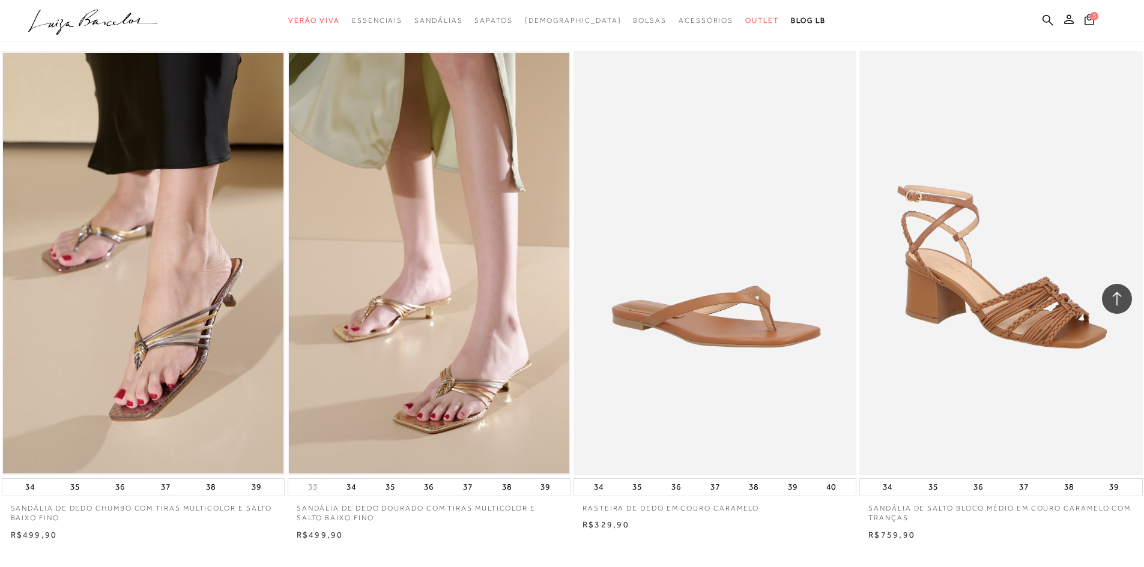
scroll to position [5787, 0]
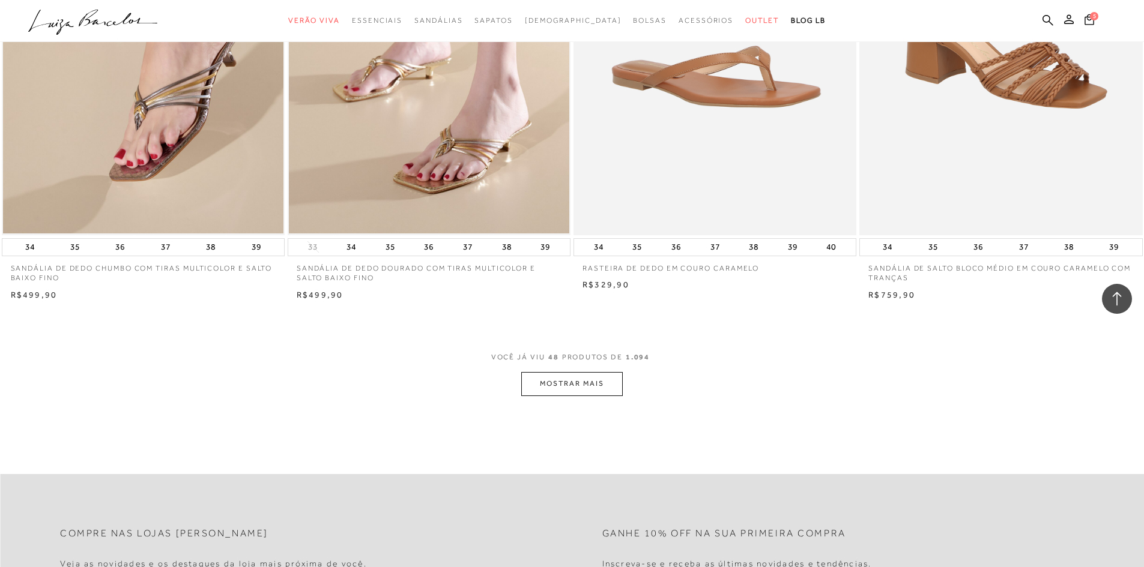
click at [548, 395] on button "MOSTRAR MAIS" at bounding box center [571, 383] width 101 height 23
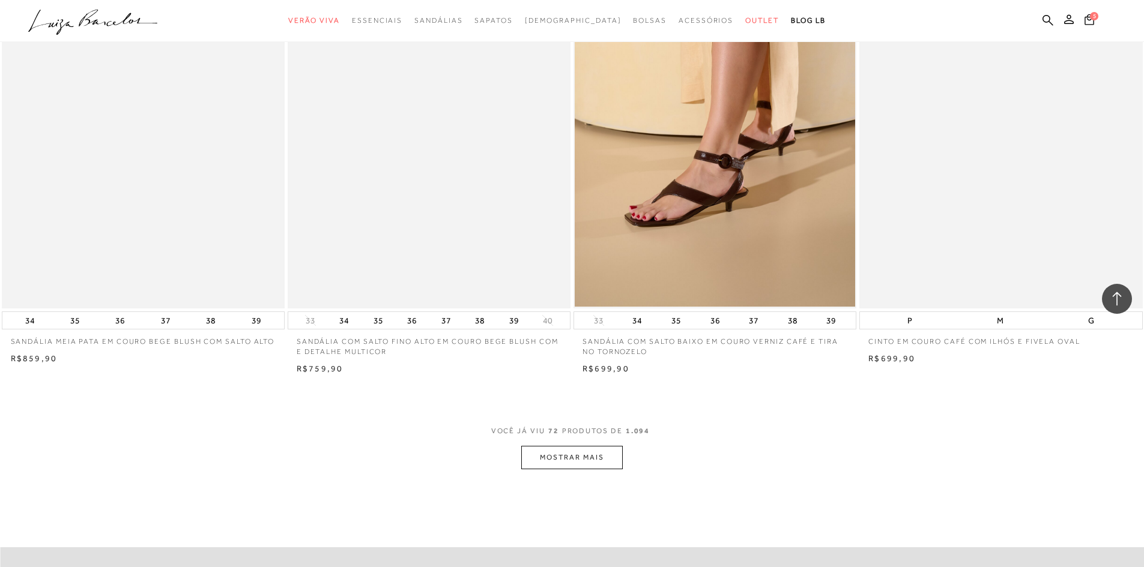
scroll to position [8789, 0]
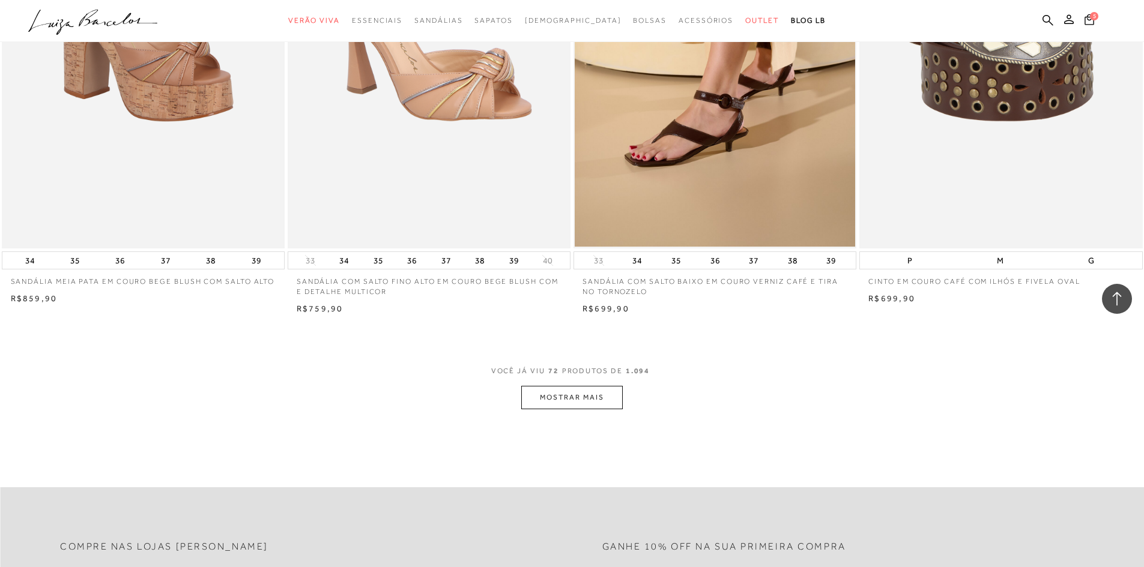
click at [597, 410] on button "MOSTRAR MAIS" at bounding box center [571, 397] width 101 height 23
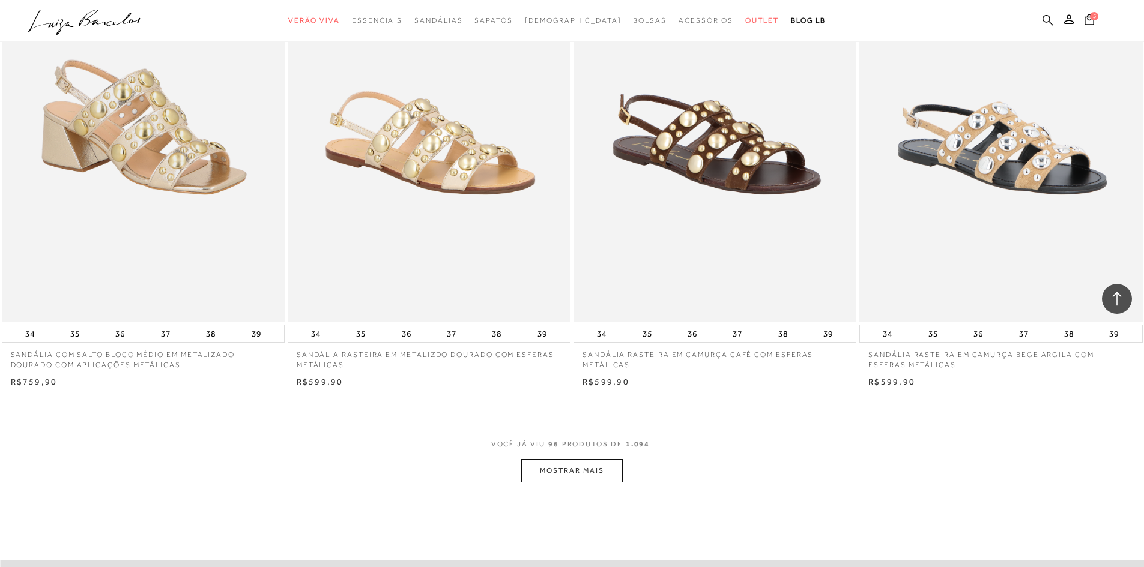
scroll to position [11972, 0]
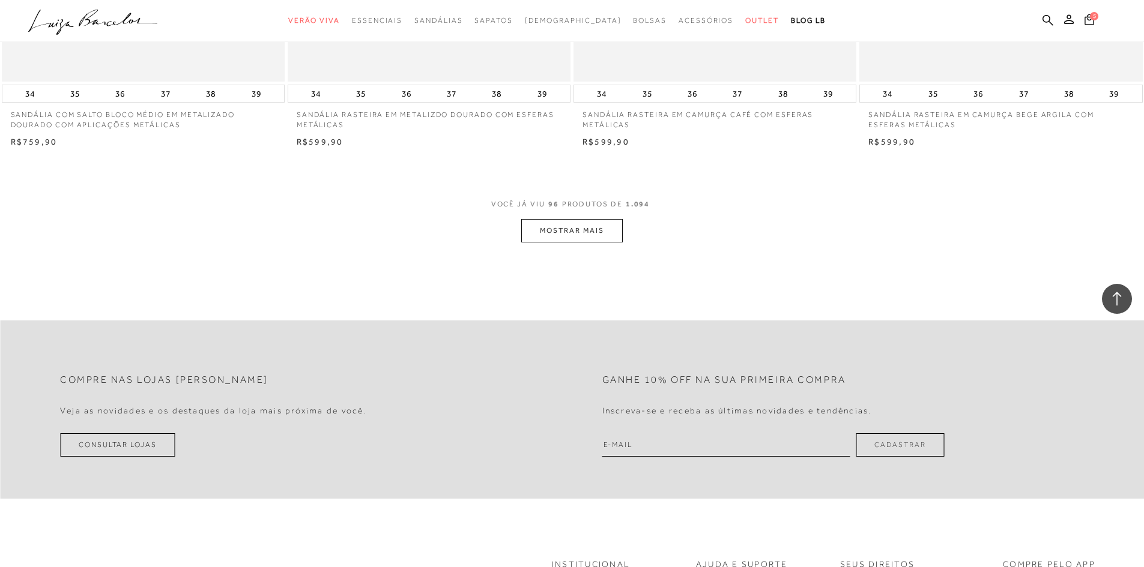
click at [587, 235] on button "MOSTRAR MAIS" at bounding box center [571, 230] width 101 height 23
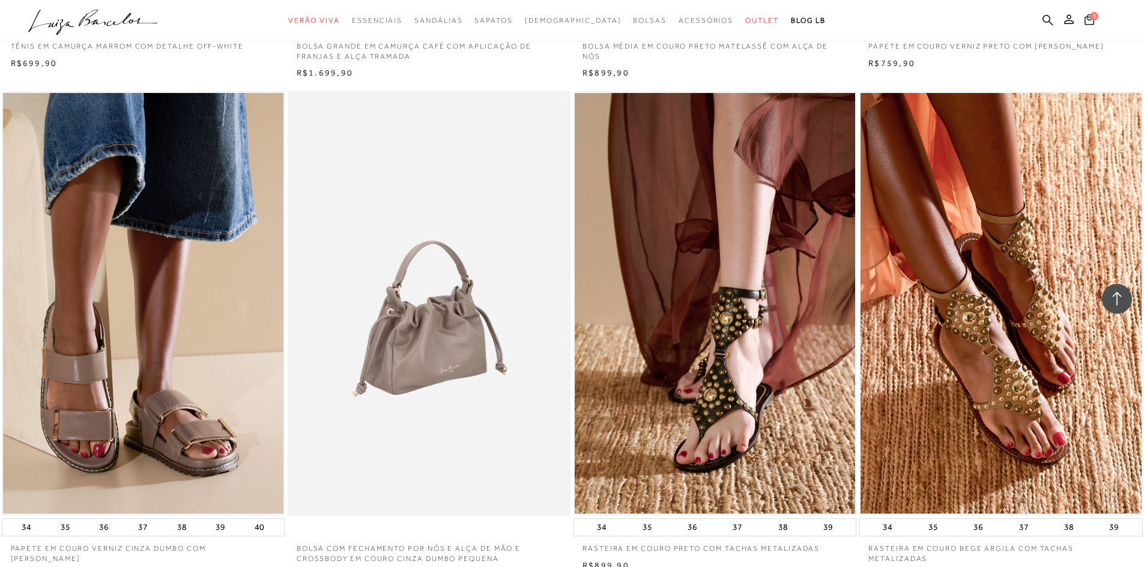
scroll to position [14674, 0]
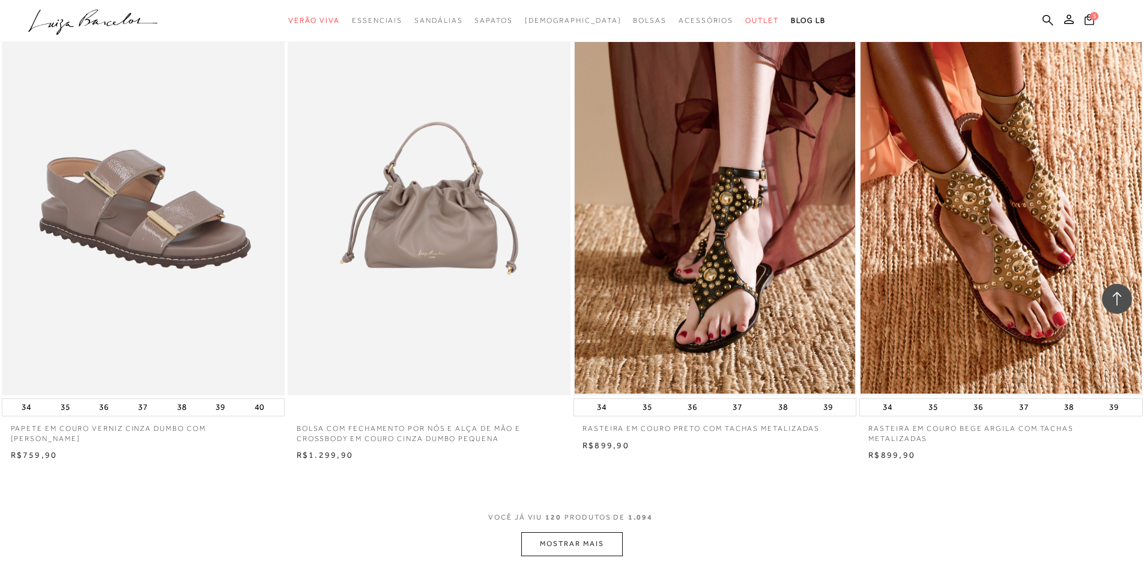
click at [177, 243] on img at bounding box center [144, 183] width 282 height 425
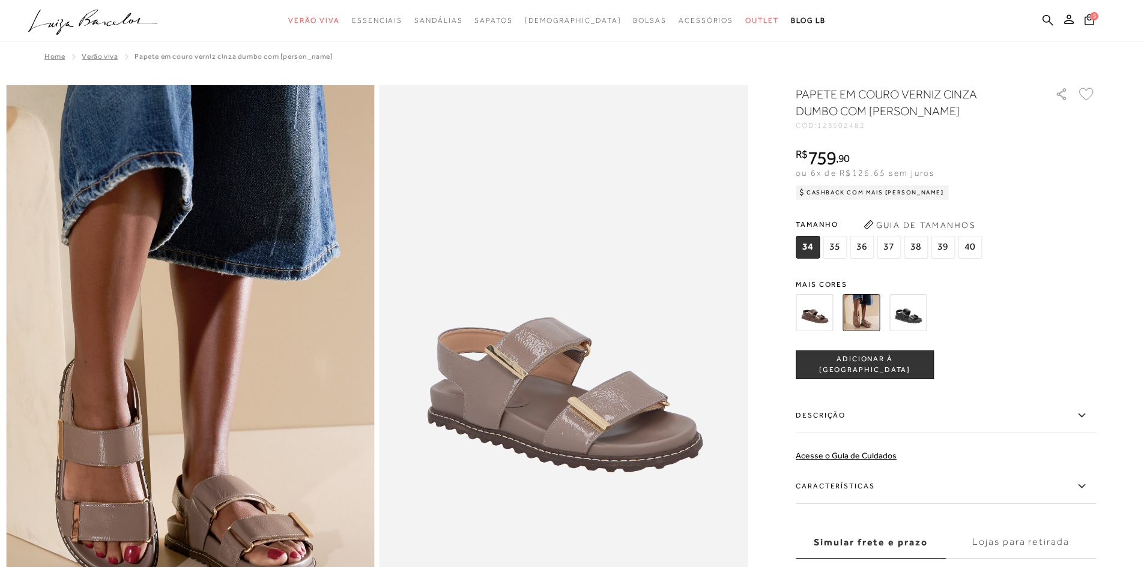
click at [808, 312] on img at bounding box center [814, 312] width 37 height 37
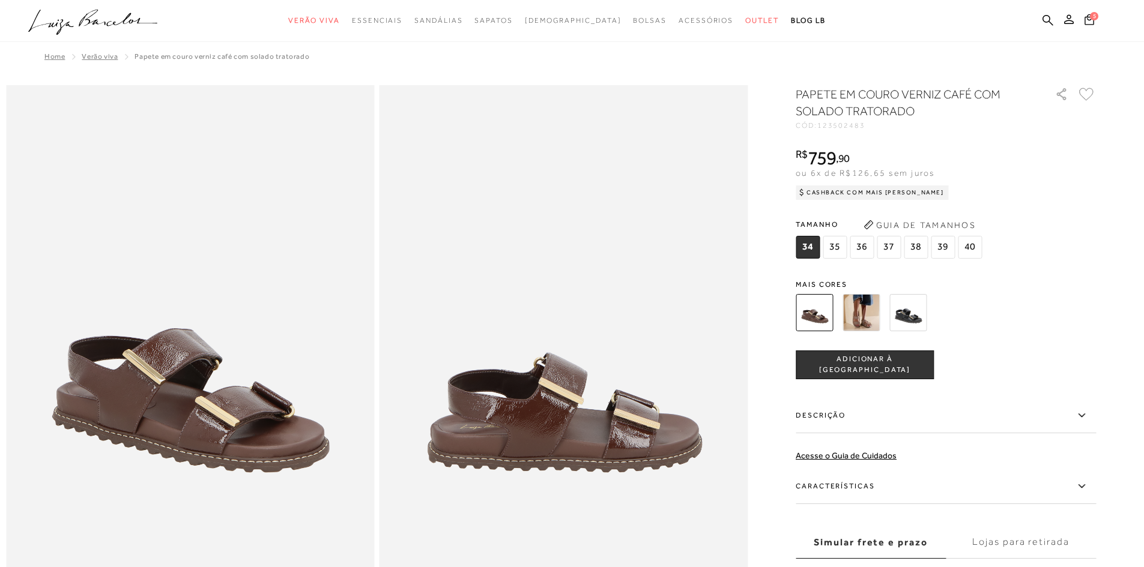
click at [867, 306] on img at bounding box center [860, 312] width 37 height 37
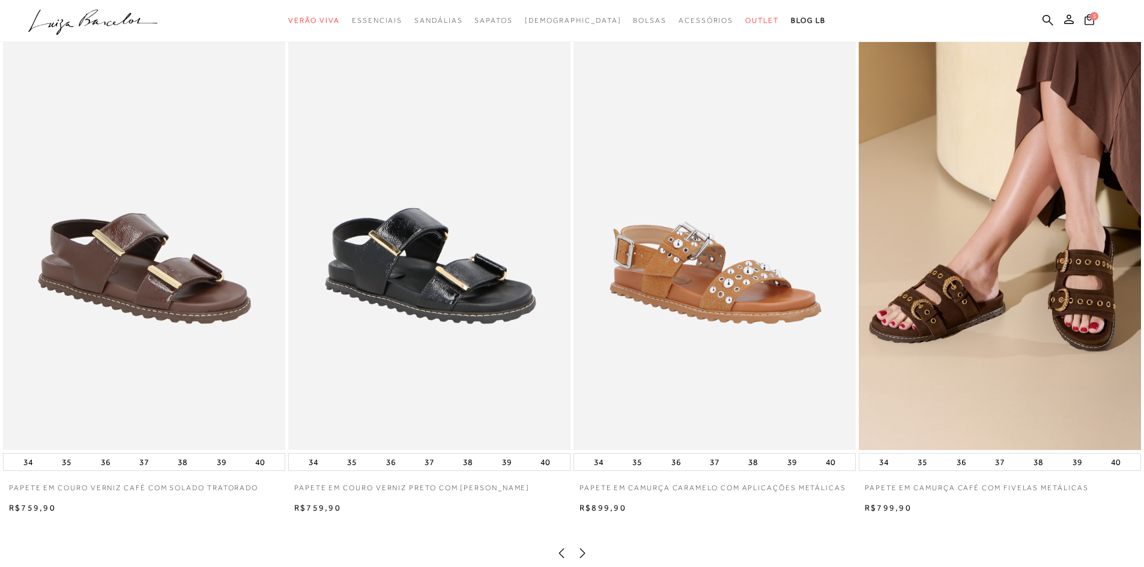
scroll to position [1922, 0]
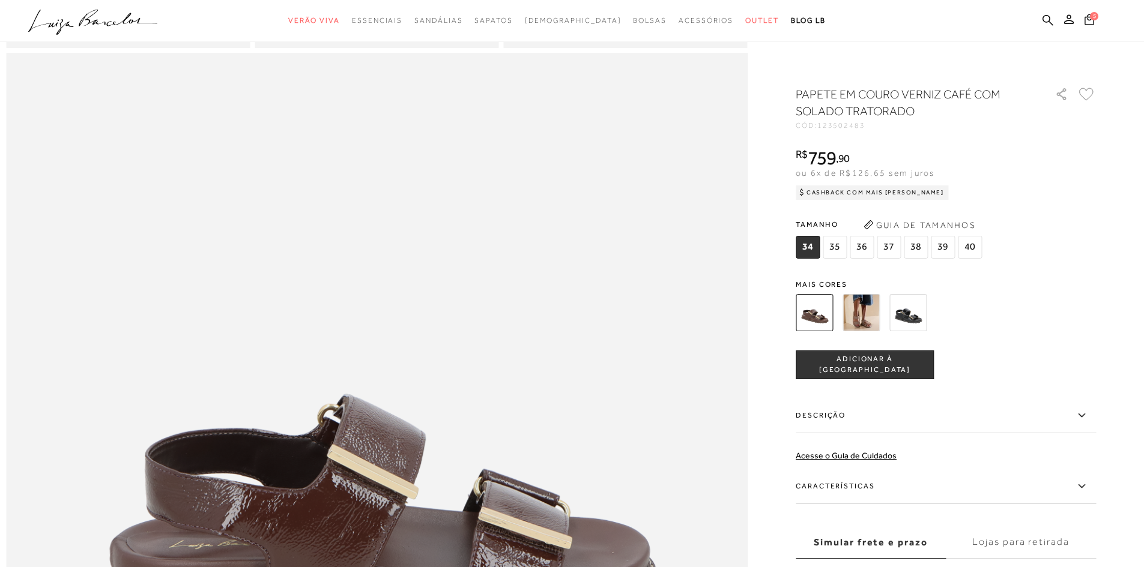
scroll to position [1201, 0]
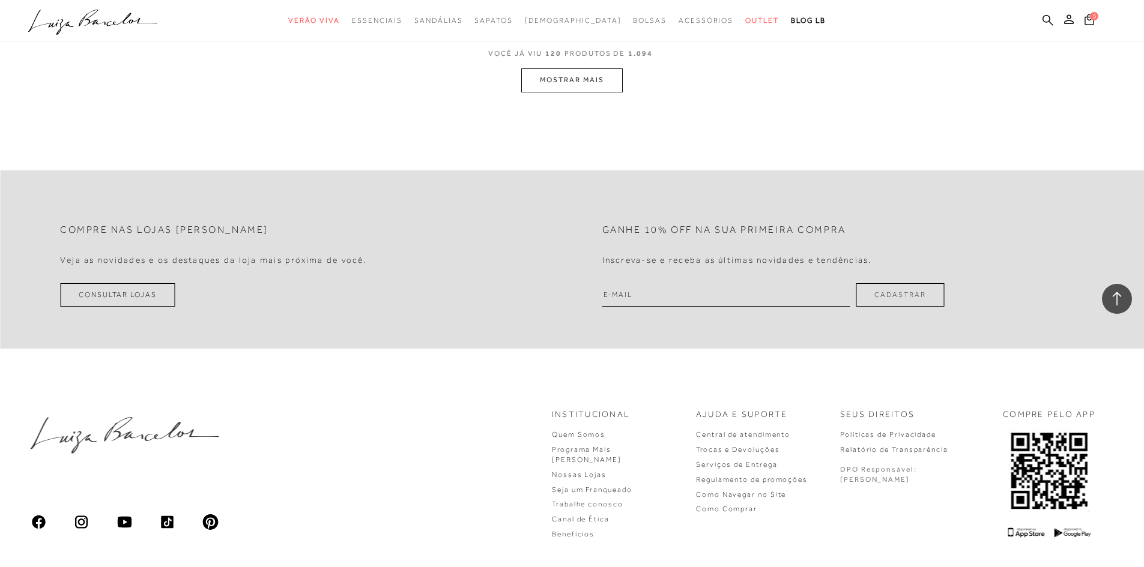
scroll to position [14898, 0]
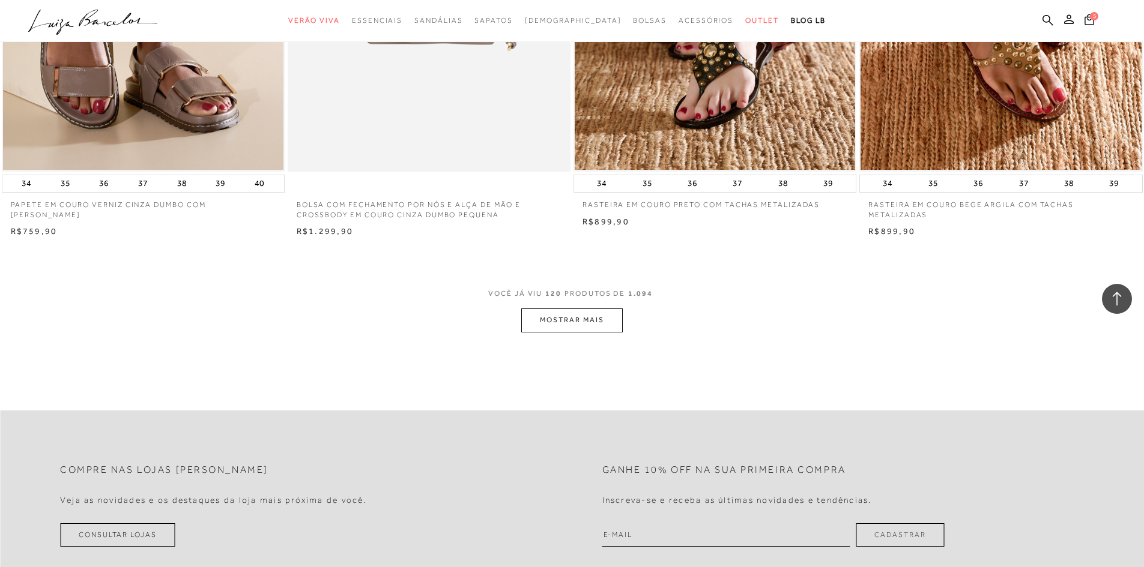
click at [578, 332] on button "MOSTRAR MAIS" at bounding box center [571, 320] width 101 height 23
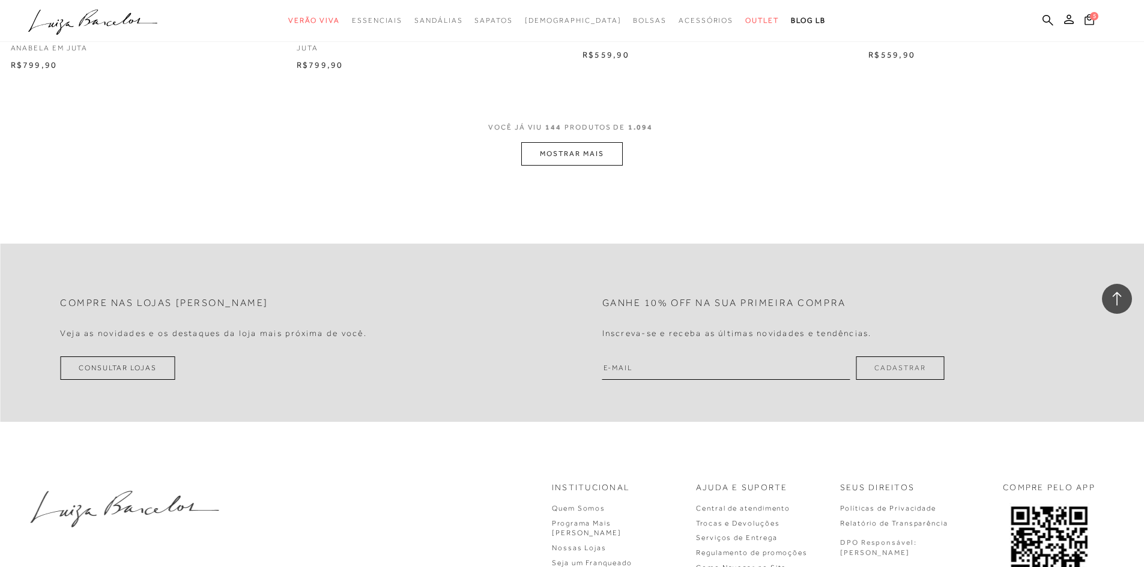
scroll to position [17781, 0]
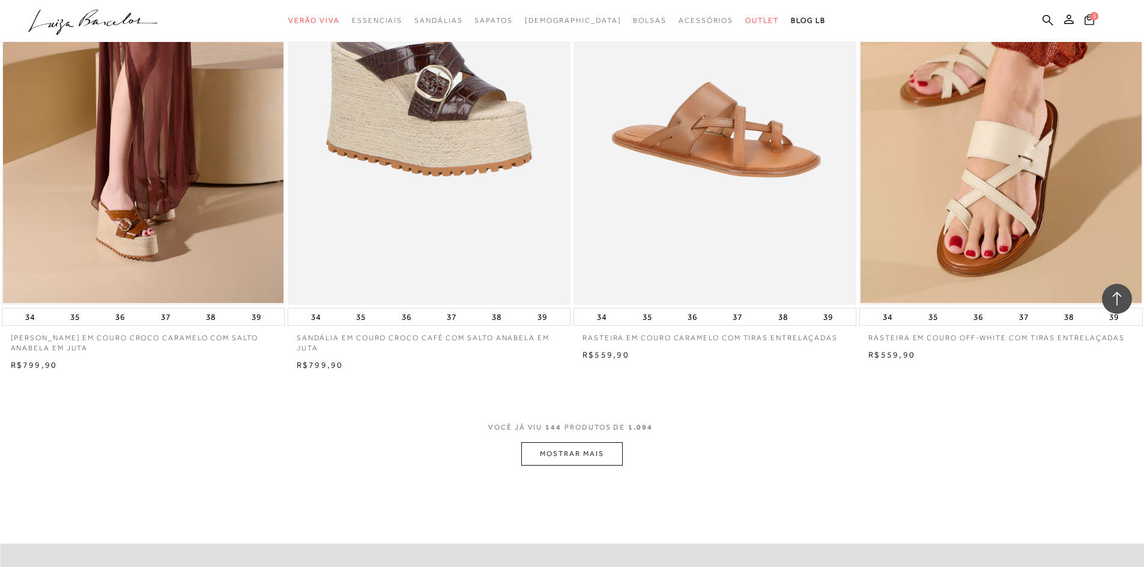
click at [577, 459] on button "MOSTRAR MAIS" at bounding box center [571, 454] width 101 height 23
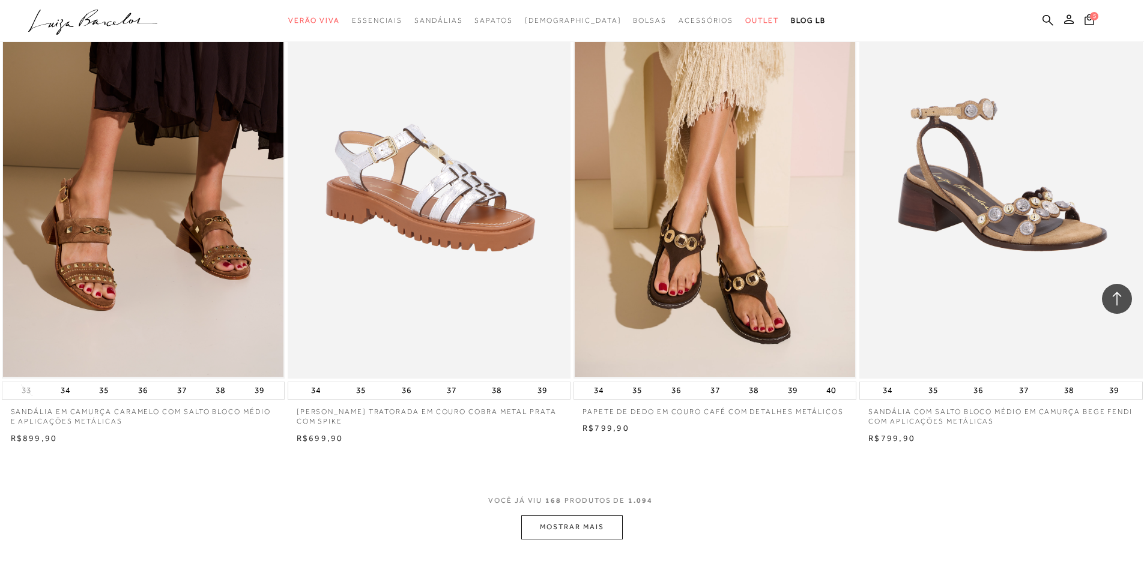
scroll to position [20963, 0]
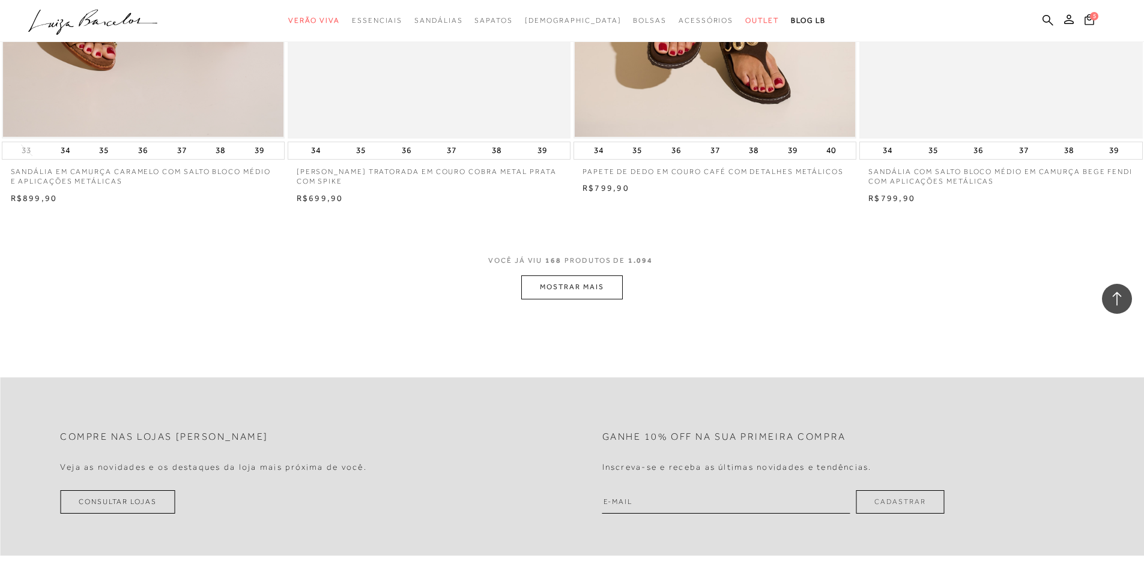
click at [574, 299] on button "MOSTRAR MAIS" at bounding box center [571, 287] width 101 height 23
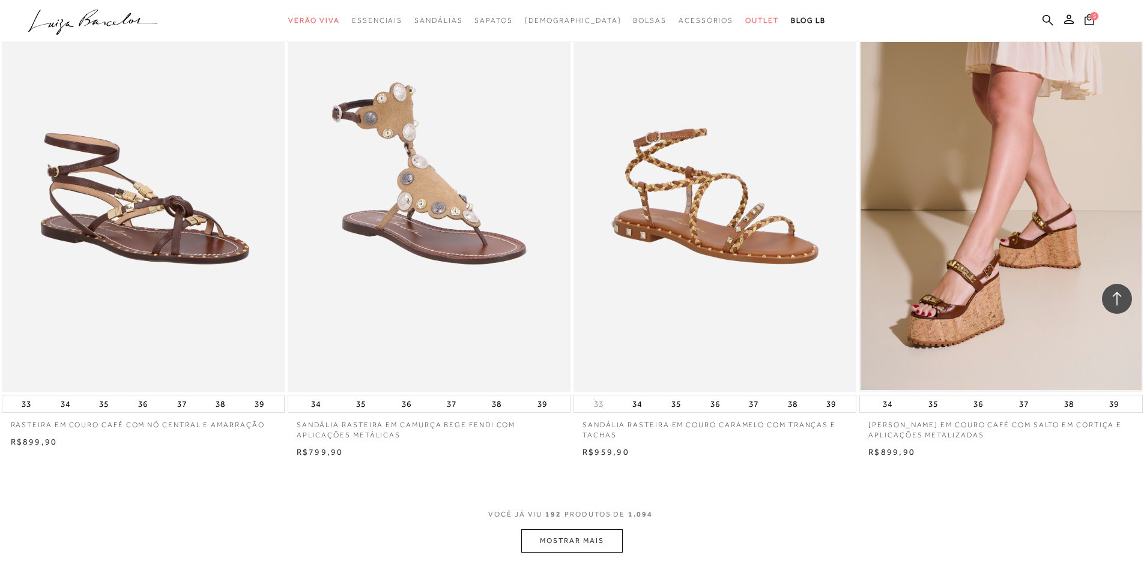
scroll to position [24026, 0]
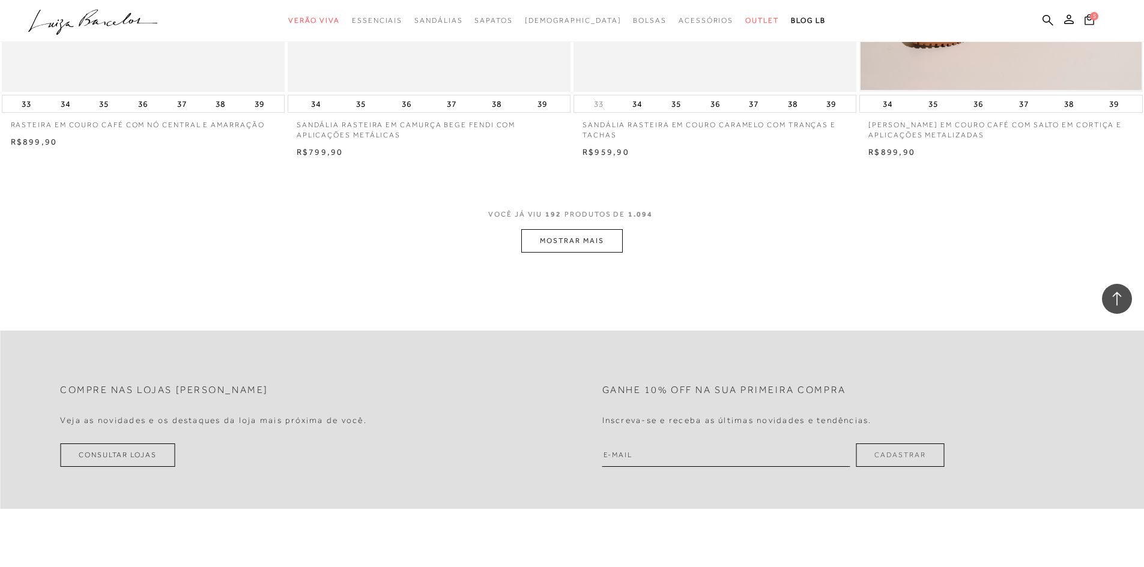
click at [568, 253] on button "MOSTRAR MAIS" at bounding box center [571, 240] width 101 height 23
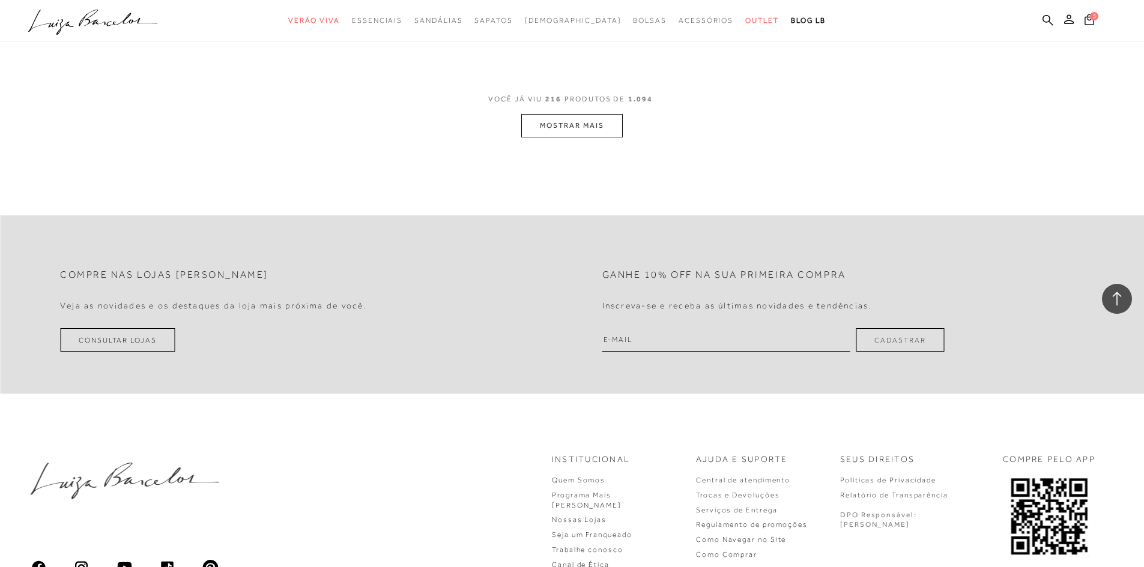
scroll to position [26968, 0]
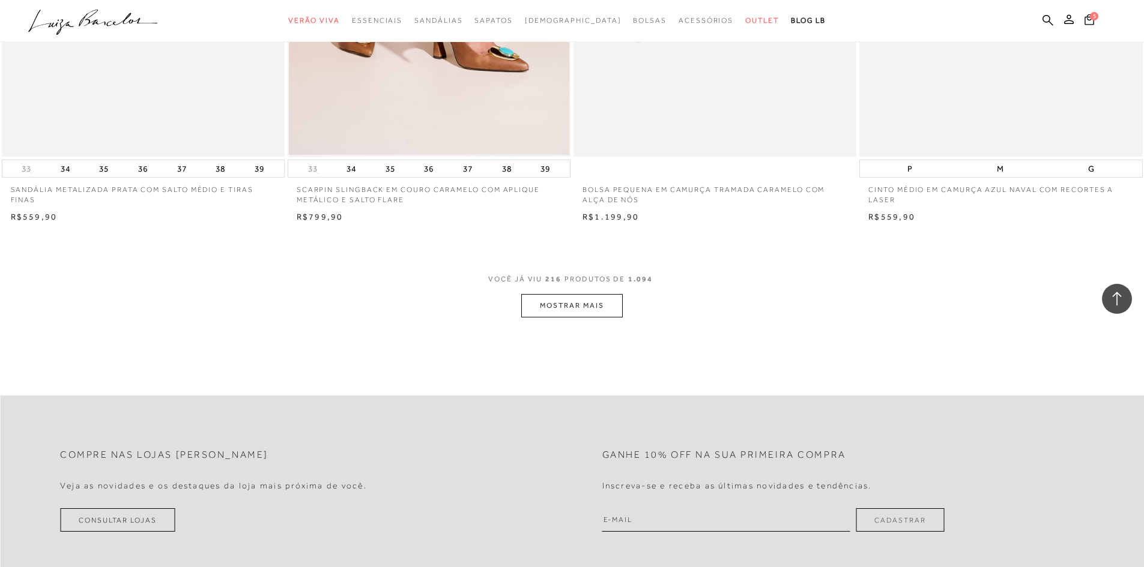
click at [562, 309] on button "MOSTRAR MAIS" at bounding box center [571, 305] width 101 height 23
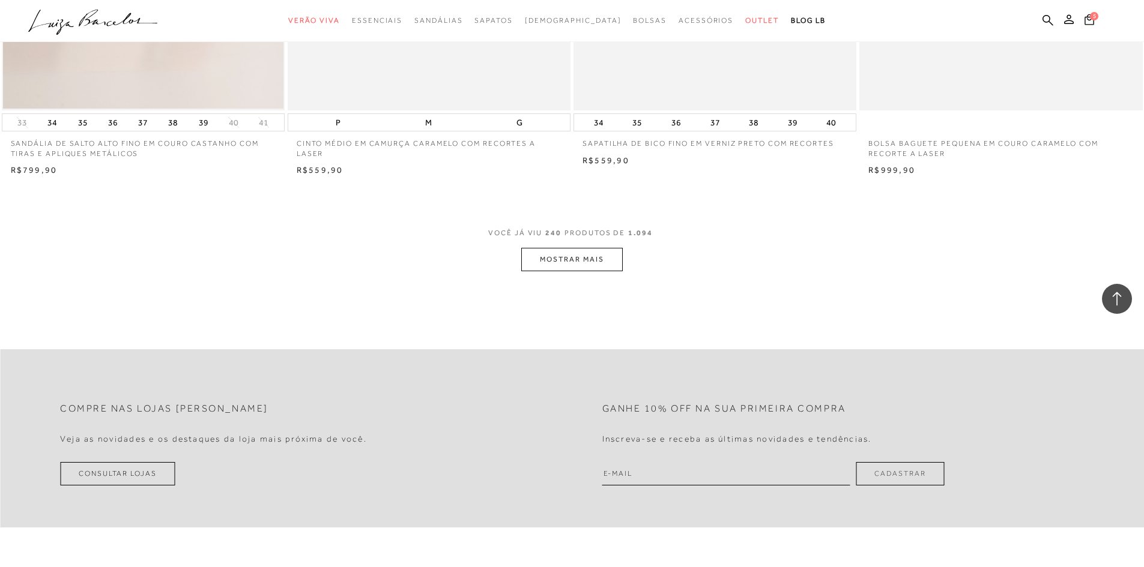
scroll to position [29791, 0]
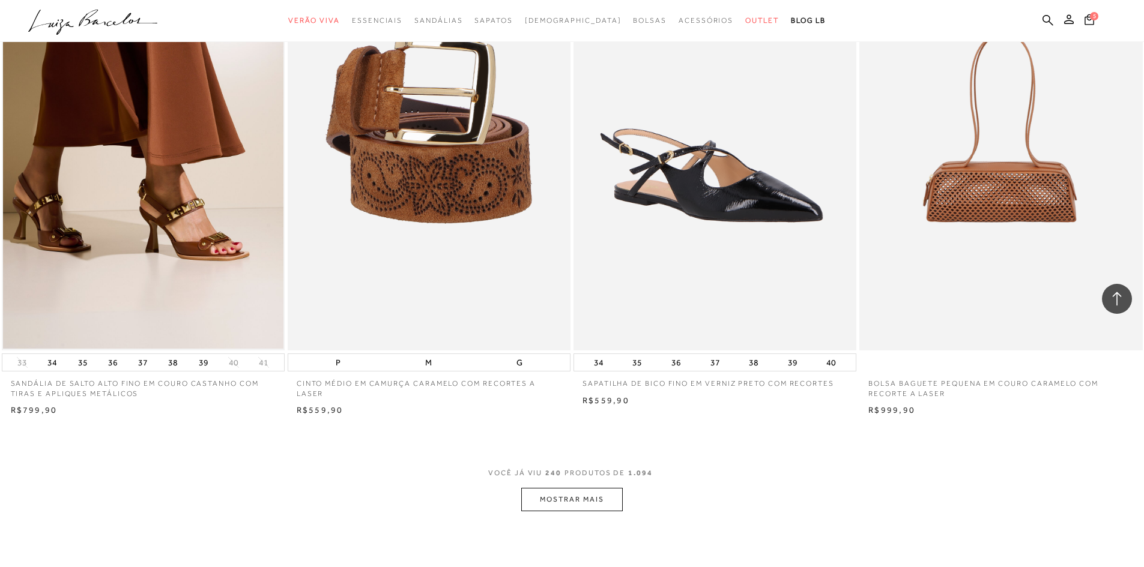
click at [594, 488] on span "VOCÊ JÁ VIU 240 PRODUTOS DE 1.094" at bounding box center [572, 478] width 168 height 22
click at [594, 498] on button "MOSTRAR MAIS" at bounding box center [571, 499] width 101 height 23
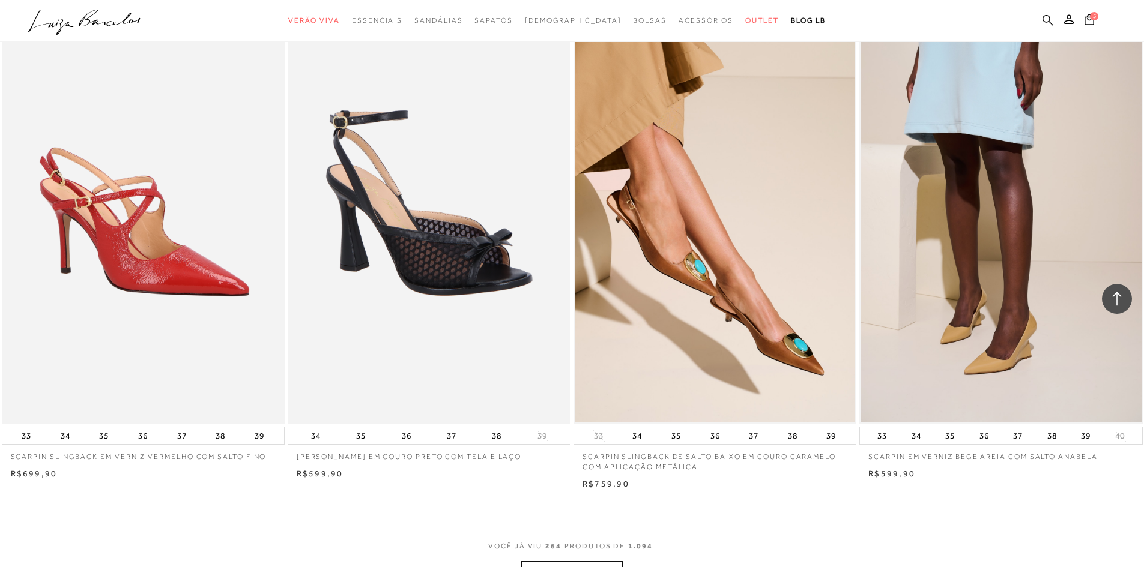
scroll to position [32793, 0]
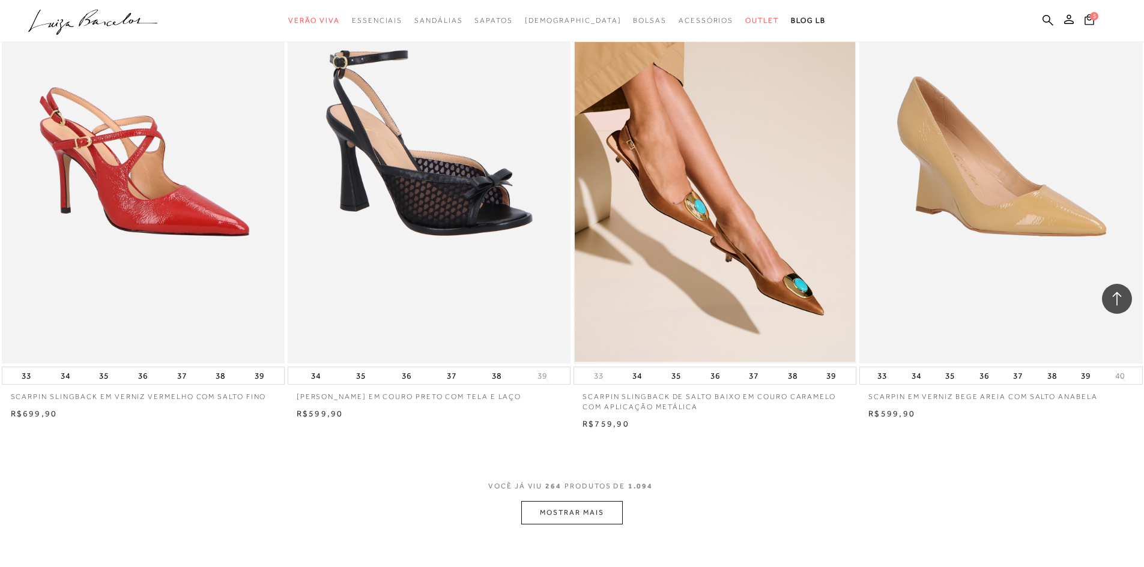
click at [994, 227] on img at bounding box center [1002, 151] width 282 height 425
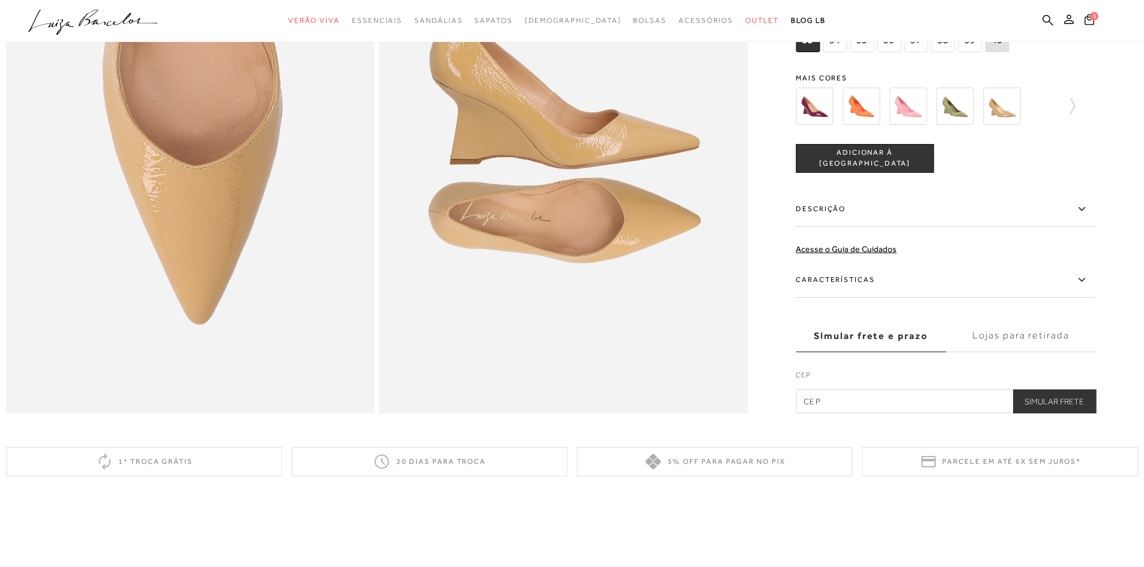
scroll to position [1032, 0]
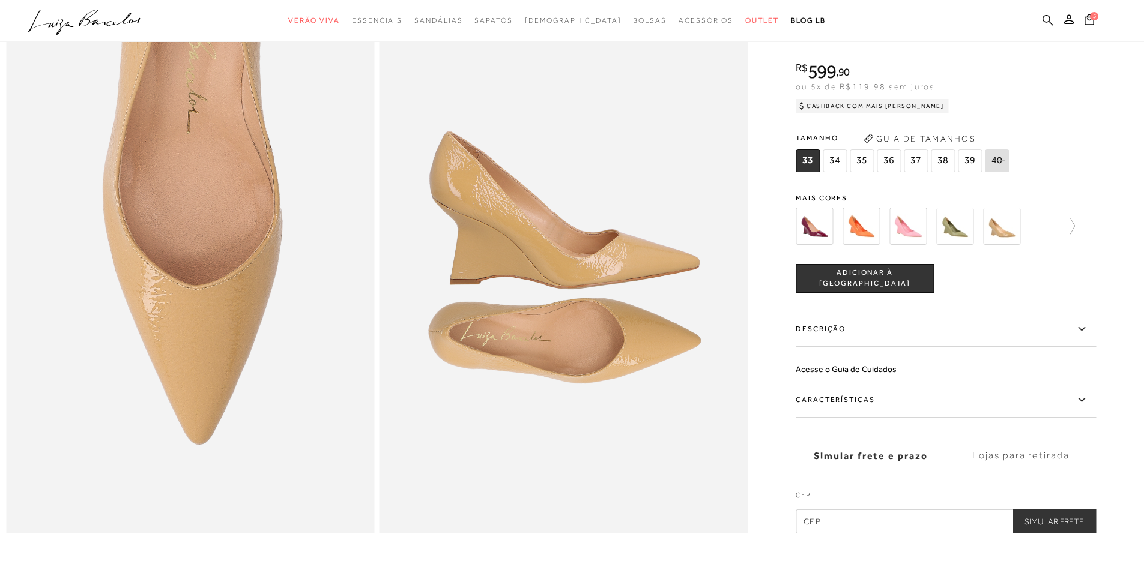
click at [823, 245] on img at bounding box center [814, 226] width 37 height 37
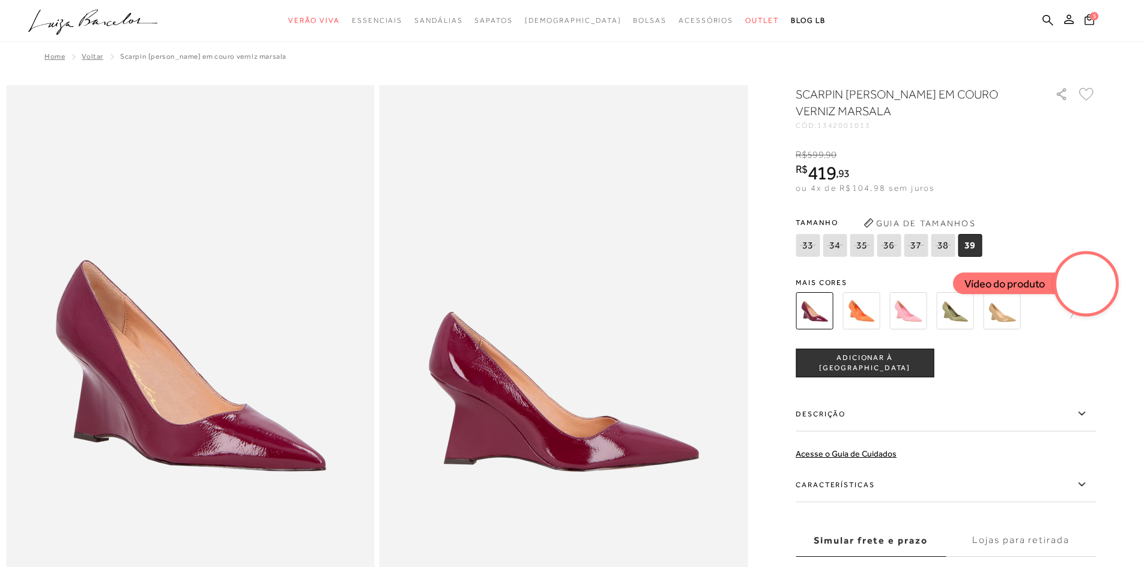
click at [850, 309] on img at bounding box center [860, 310] width 37 height 37
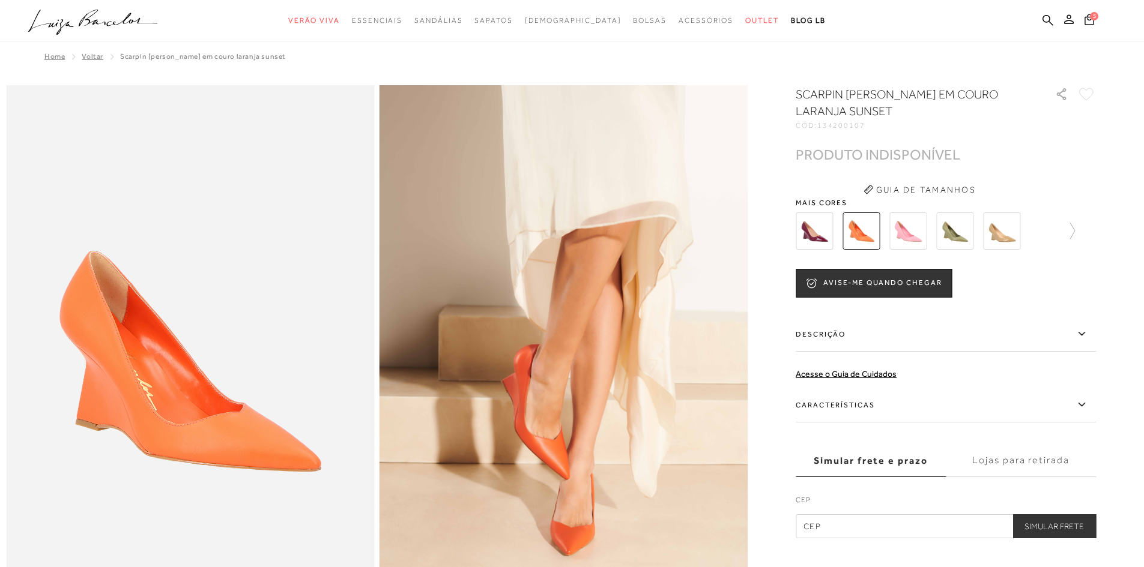
click at [906, 224] on img at bounding box center [907, 231] width 37 height 37
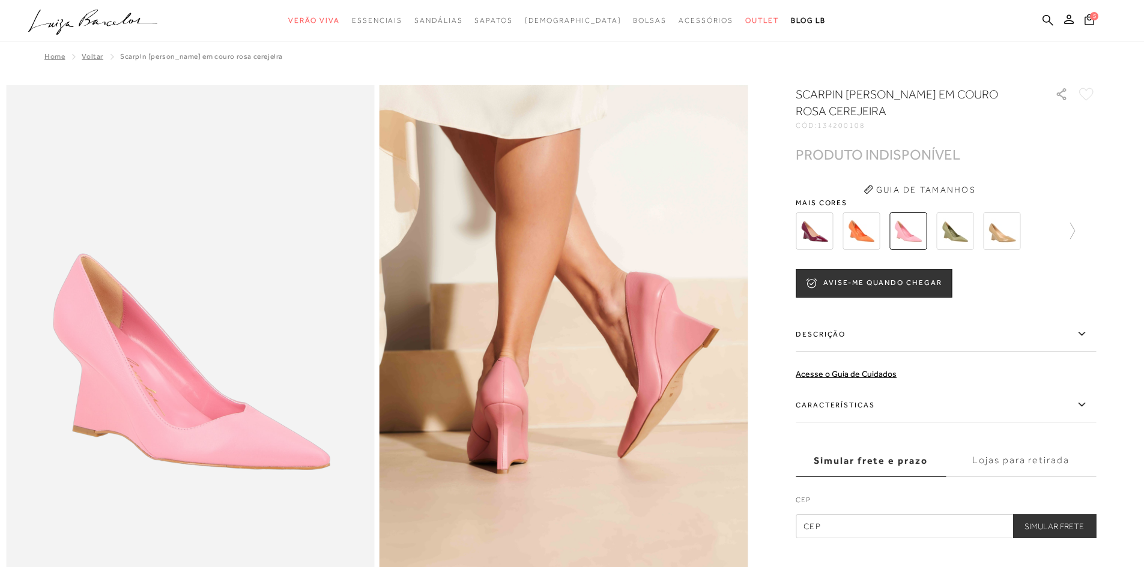
click at [957, 225] on img at bounding box center [954, 231] width 37 height 37
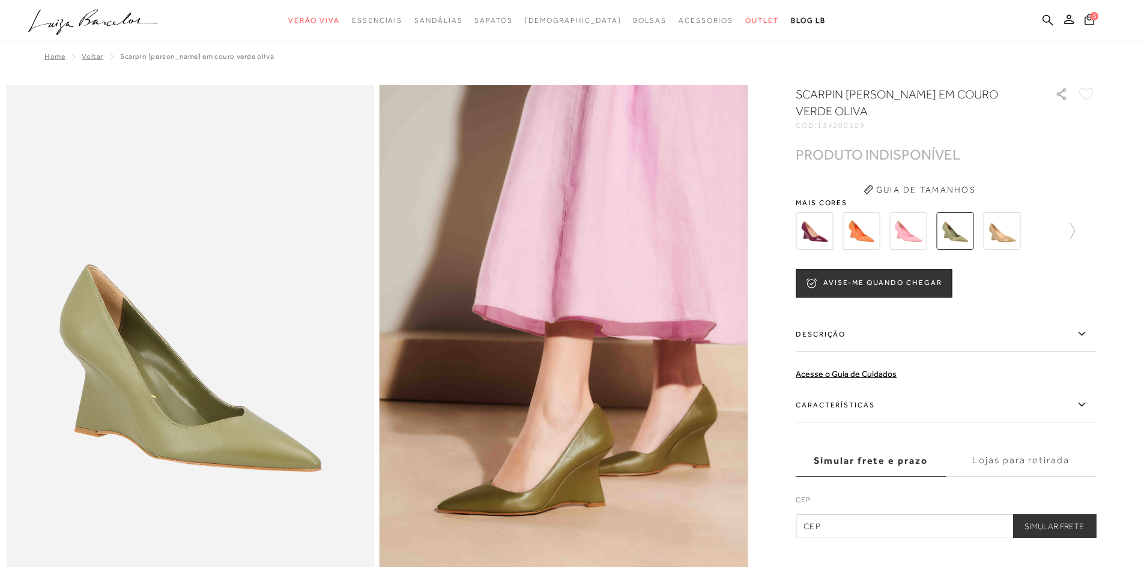
click at [988, 232] on img at bounding box center [1001, 231] width 37 height 37
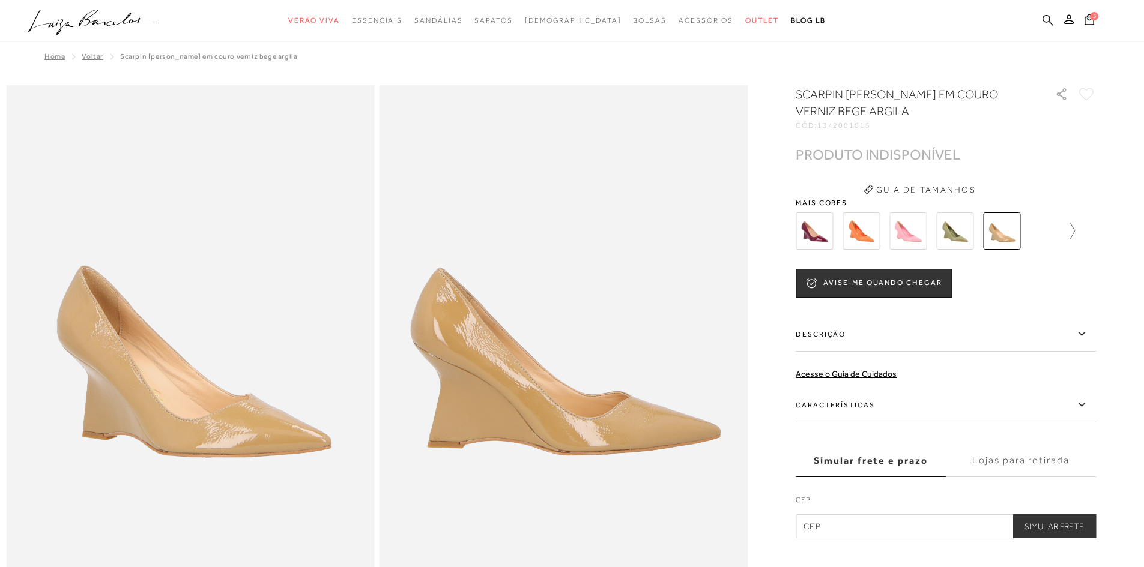
click at [1075, 222] on link at bounding box center [1066, 231] width 17 height 44
click at [937, 240] on img at bounding box center [928, 231] width 37 height 37
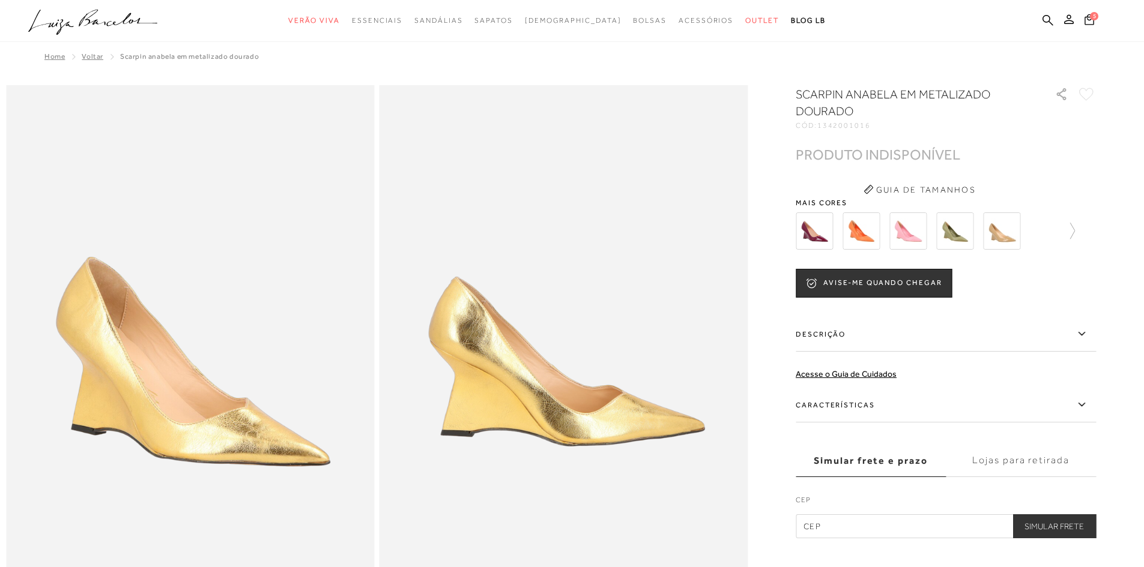
click at [954, 239] on img at bounding box center [954, 231] width 37 height 37
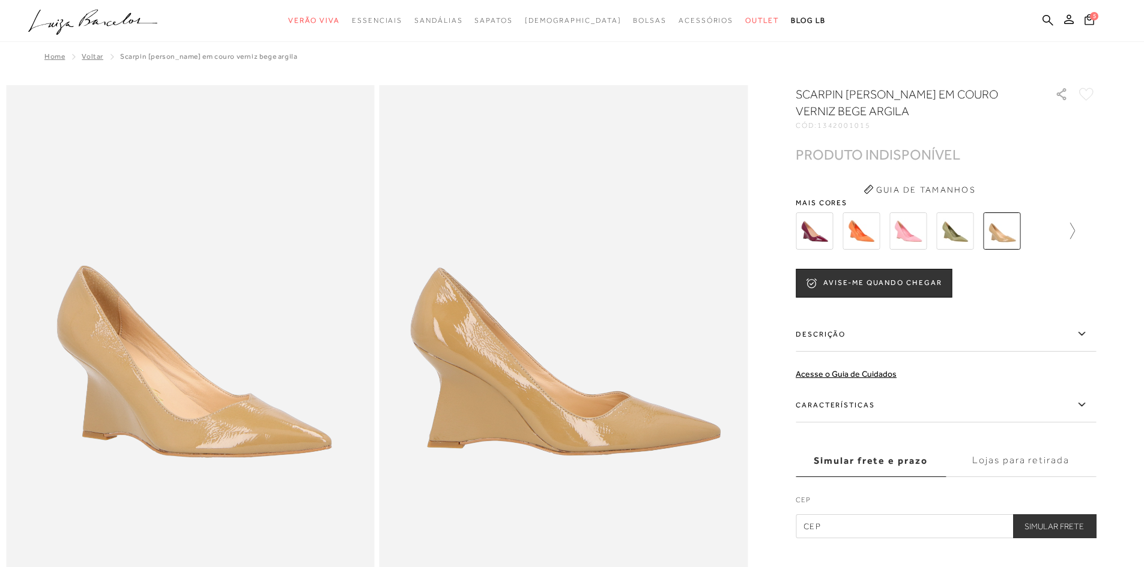
click at [1071, 228] on icon at bounding box center [1066, 231] width 17 height 17
click at [1026, 238] on img at bounding box center [1022, 231] width 37 height 37
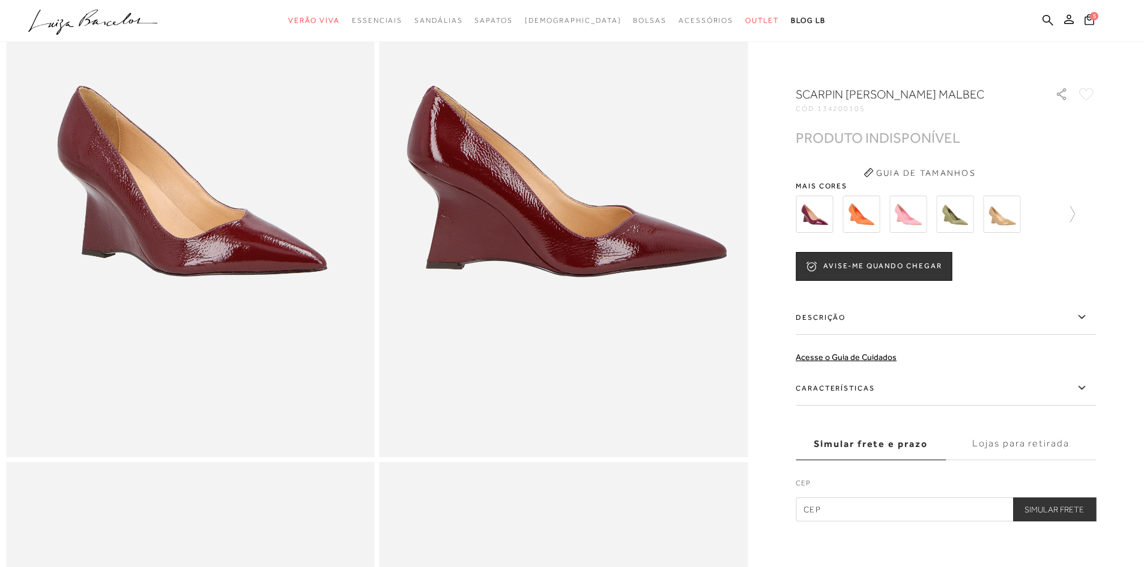
scroll to position [240, 0]
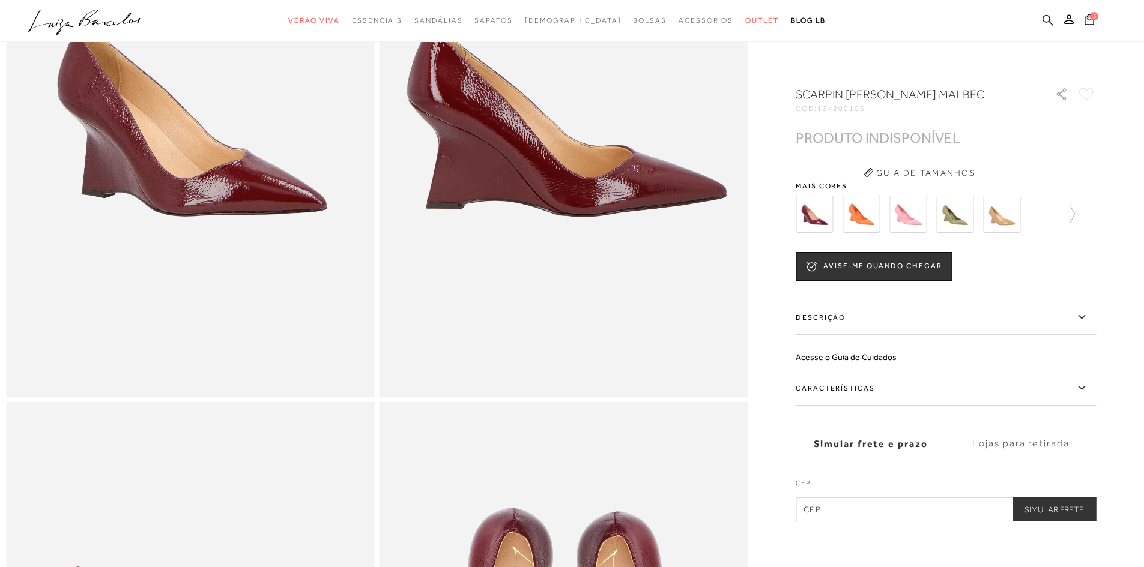
click at [817, 220] on img at bounding box center [814, 214] width 37 height 37
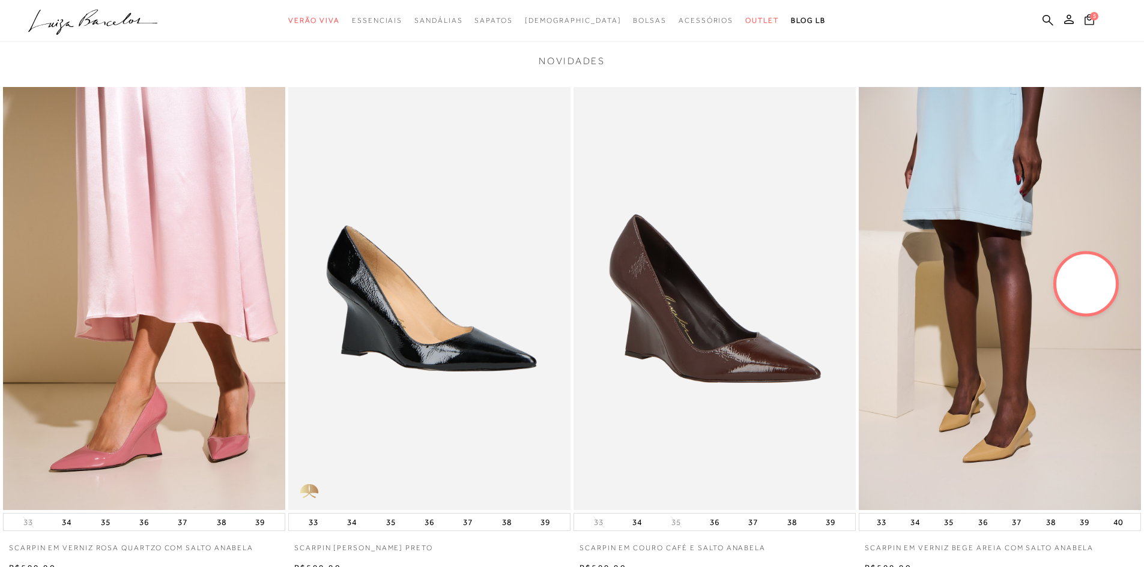
scroll to position [1922, 0]
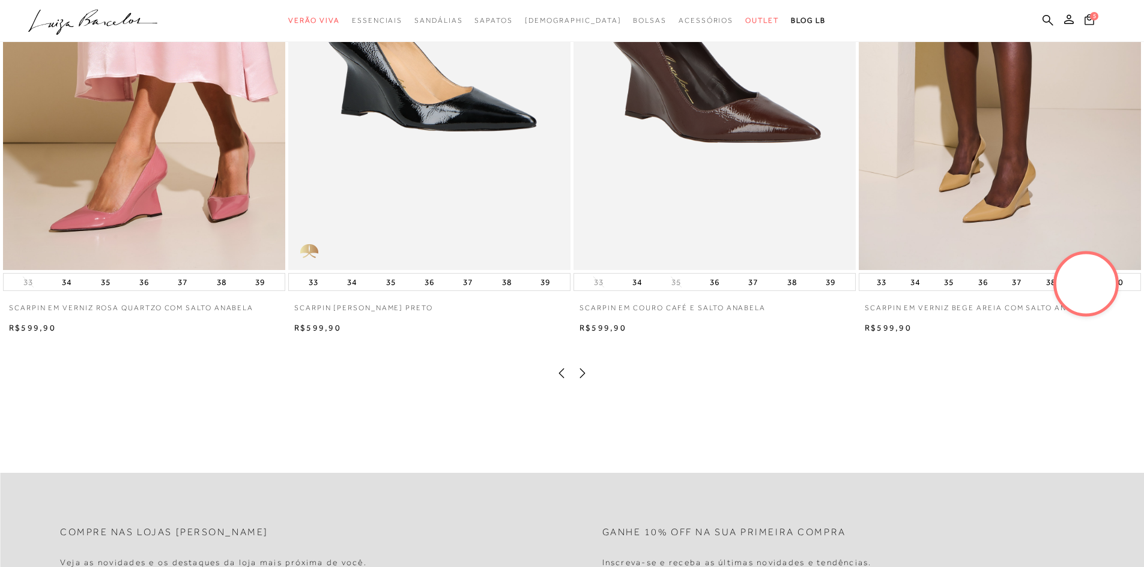
click at [700, 117] on img at bounding box center [714, 58] width 282 height 423
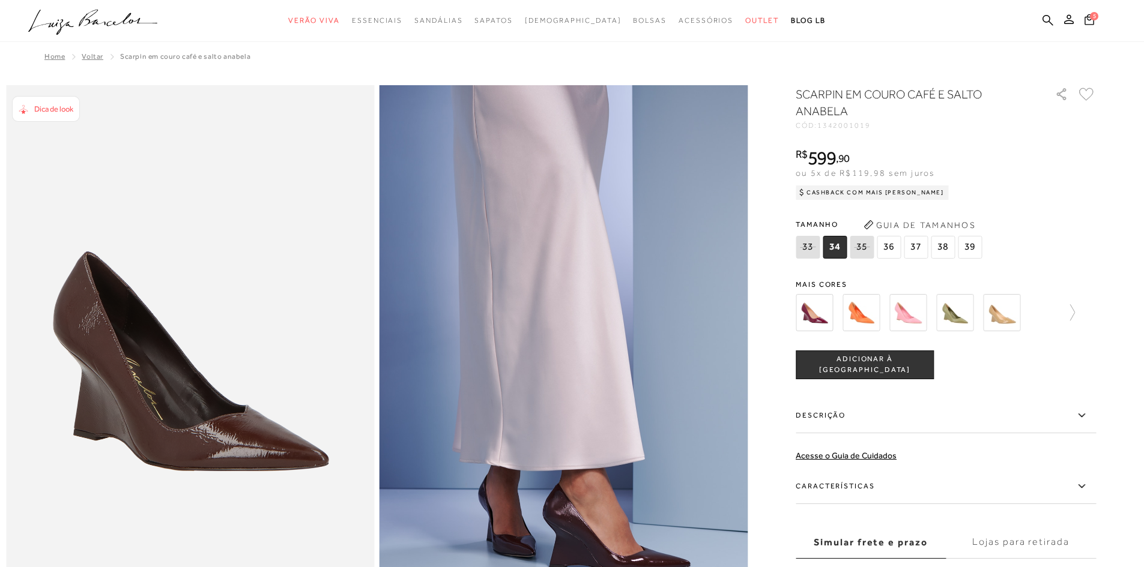
click at [895, 248] on span "36" at bounding box center [889, 247] width 24 height 23
click at [856, 358] on button "ADICIONAR À [GEOGRAPHIC_DATA]" at bounding box center [865, 365] width 138 height 29
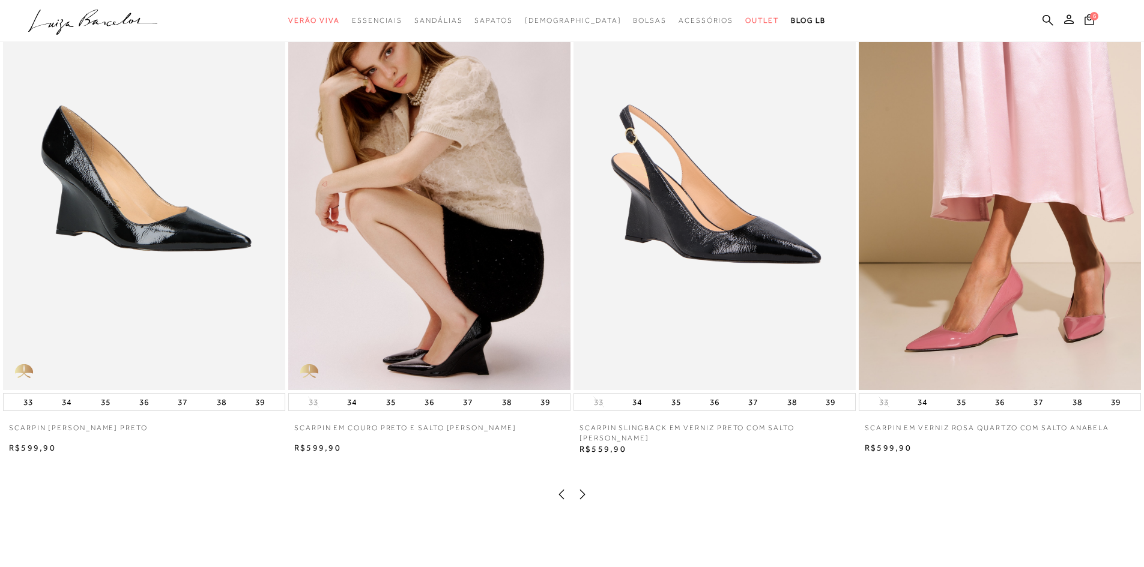
scroll to position [2102, 0]
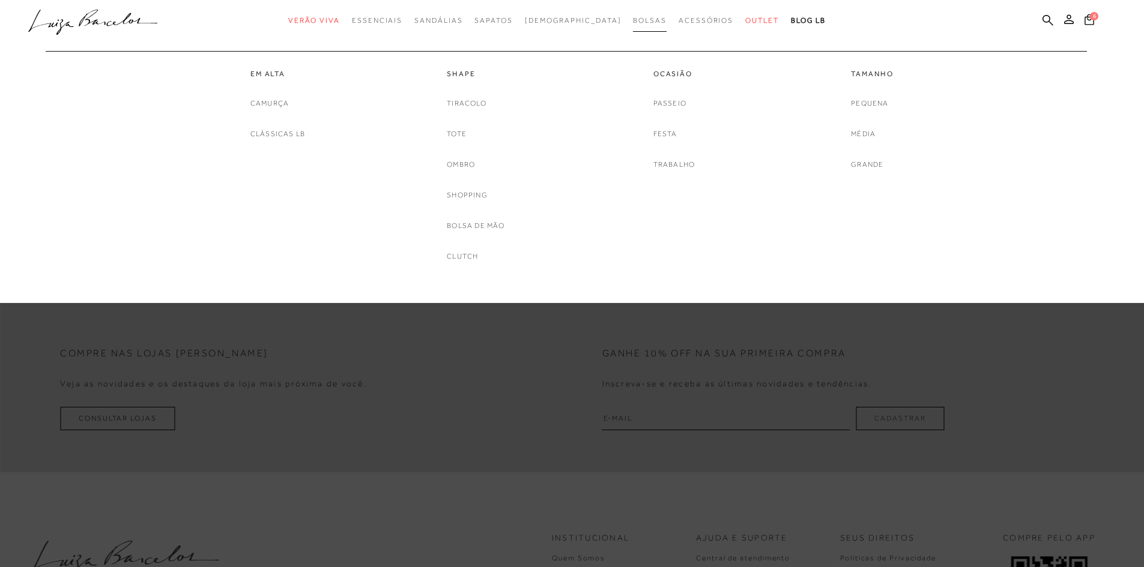
click at [633, 18] on span "Bolsas" at bounding box center [650, 20] width 34 height 8
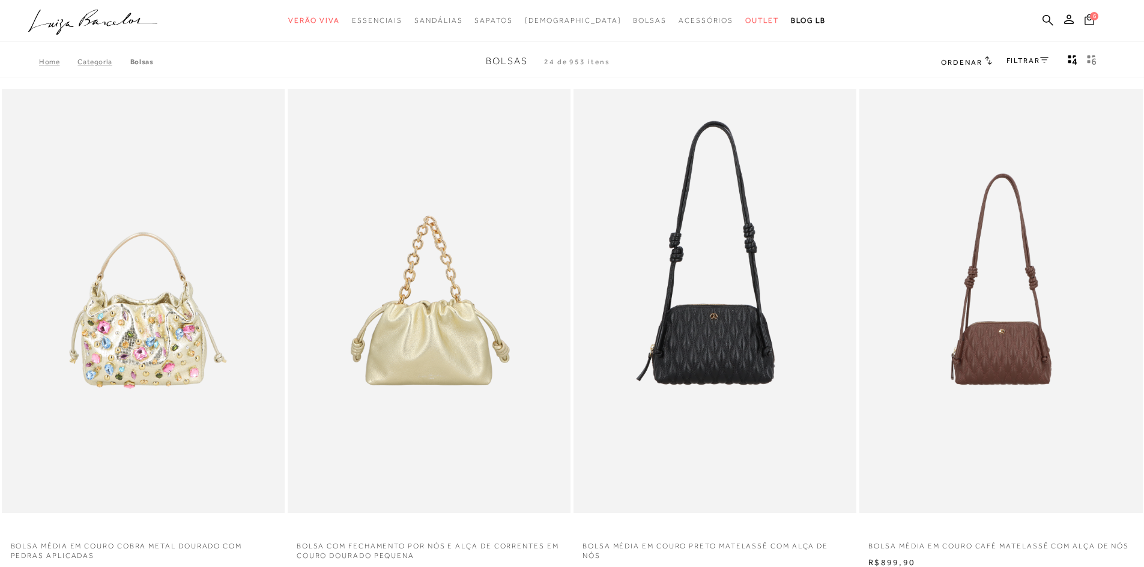
click at [1084, 13] on button "6" at bounding box center [1089, 21] width 17 height 16
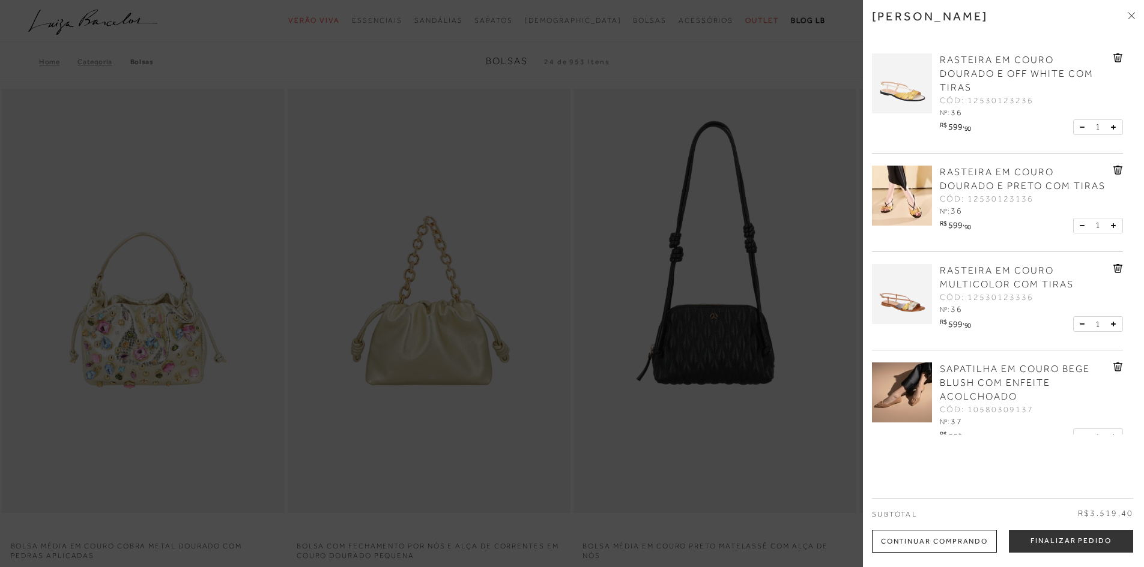
click at [1113, 57] on icon at bounding box center [1117, 57] width 9 height 9
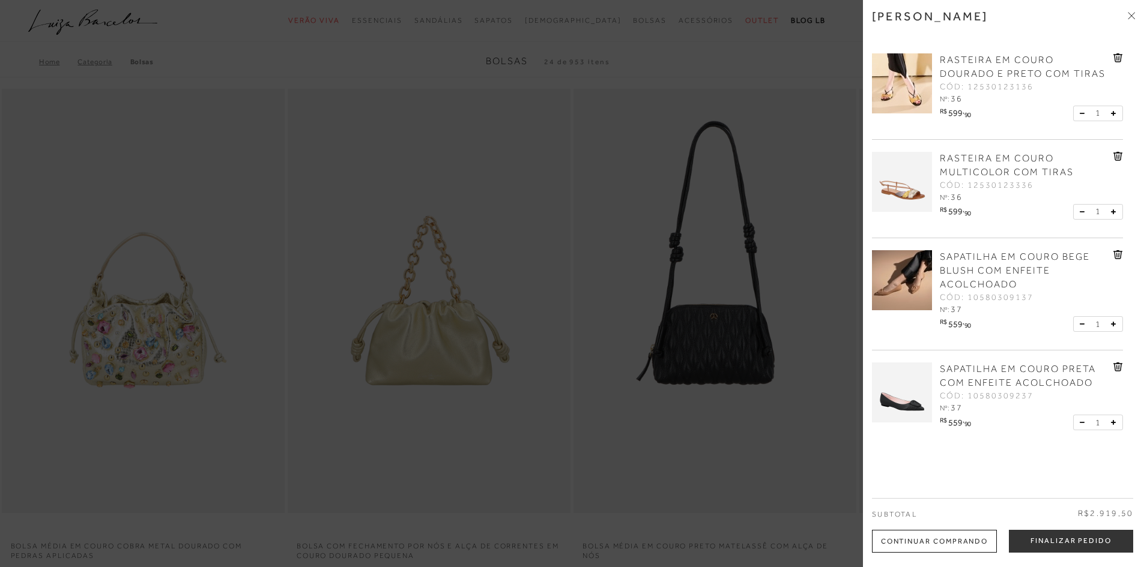
click at [1116, 366] on icon at bounding box center [1116, 368] width 1 height 5
click at [1118, 368] on icon at bounding box center [1118, 368] width 1 height 5
click at [999, 169] on span "RASTEIRA EM COURO MULTICOLOR COM TIRAS" at bounding box center [1007, 165] width 134 height 25
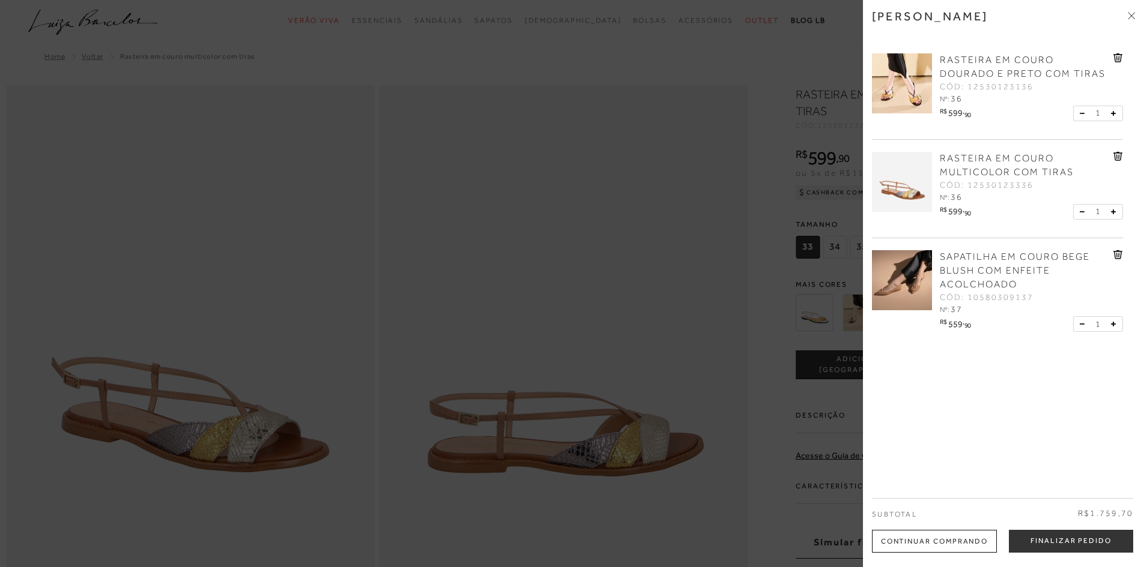
click at [942, 547] on div "Continuar Comprando" at bounding box center [934, 541] width 125 height 23
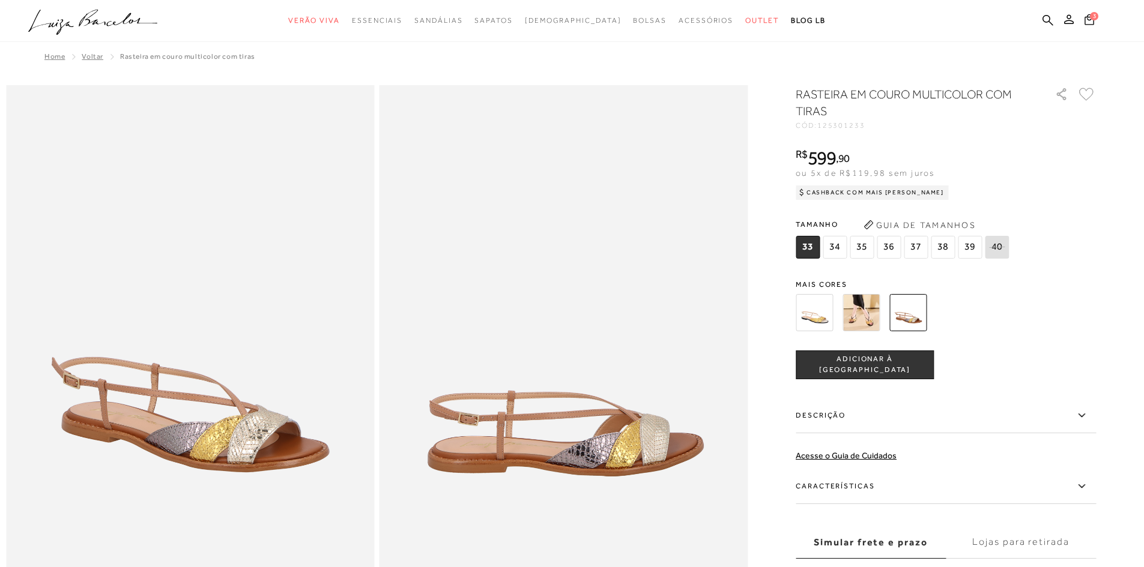
click at [825, 313] on img at bounding box center [814, 312] width 37 height 37
